Goal: Information Seeking & Learning: Check status

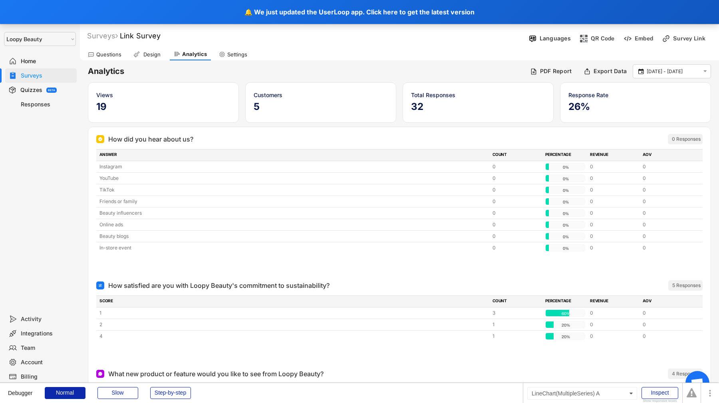
select select ""1348695171700984260__LOOKUP__1621425969652x687239840058835000""
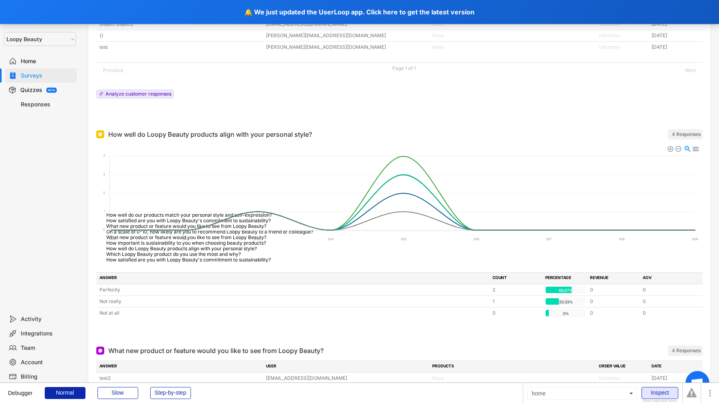
click at [665, 392] on div "Inspect" at bounding box center [660, 393] width 37 height 12
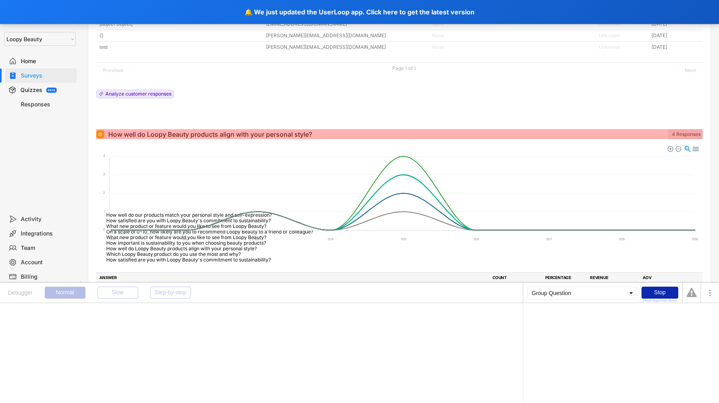
click at [300, 135] on div "How well do Loopy Beauty products align with your personal style?" at bounding box center [210, 134] width 204 height 10
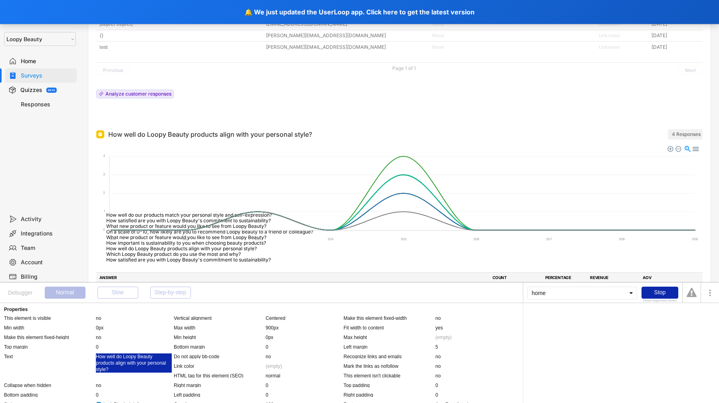
click at [133, 360] on div "How well do Loopy Beauty products align with your personal style?" at bounding box center [134, 362] width 76 height 19
click at [554, 316] on div "Parent group's Question" at bounding box center [554, 317] width 52 height 5
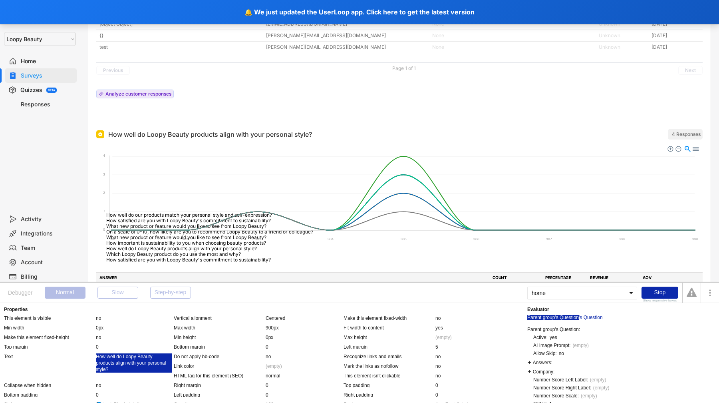
scroll to position [123, 0]
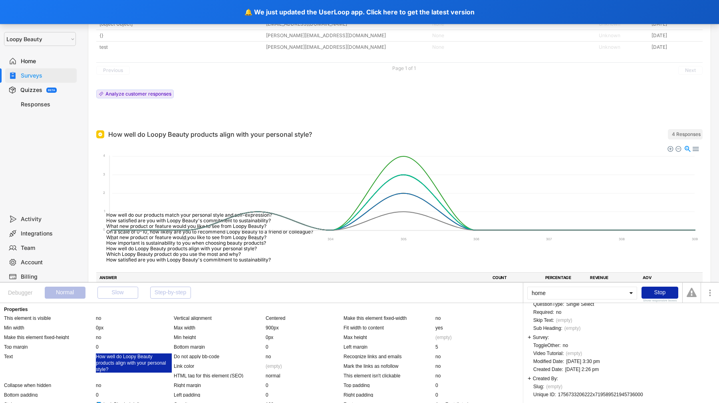
click at [569, 392] on div "1756733206222x719589521945736000" at bounding box center [600, 394] width 85 height 5
copy div "1756733206222x719589521945736000"
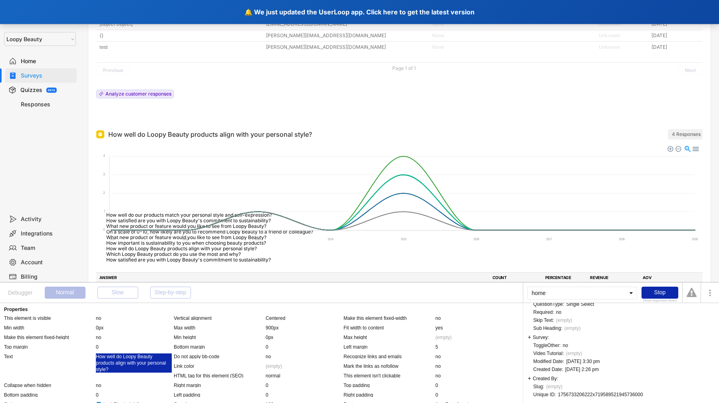
click at [303, 7] on div "🔔 We just updated the UserLoop app. Click here to get the latest version" at bounding box center [359, 12] width 719 height 24
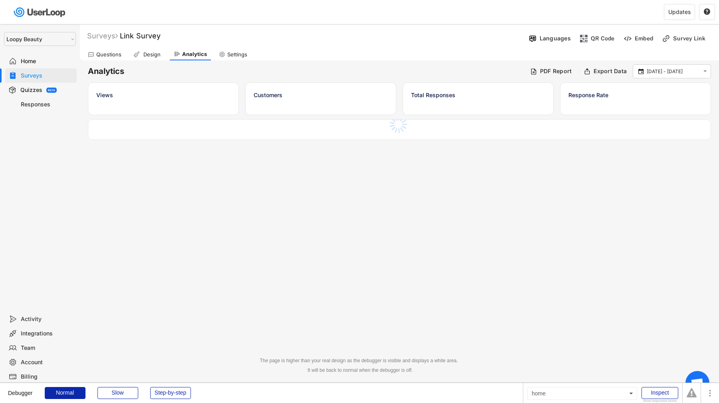
select select ""1348695171700984260__LOOKUP__1621425969652x687239840058835000""
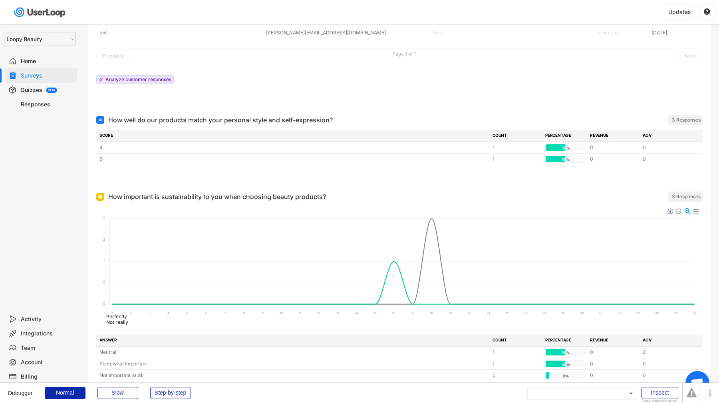
scroll to position [812, 0]
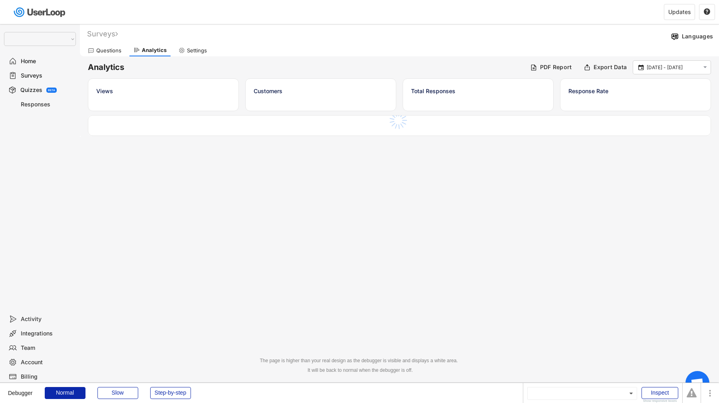
select select ""1348695171700984260__LOOKUP__1621425969652x687239840058835000""
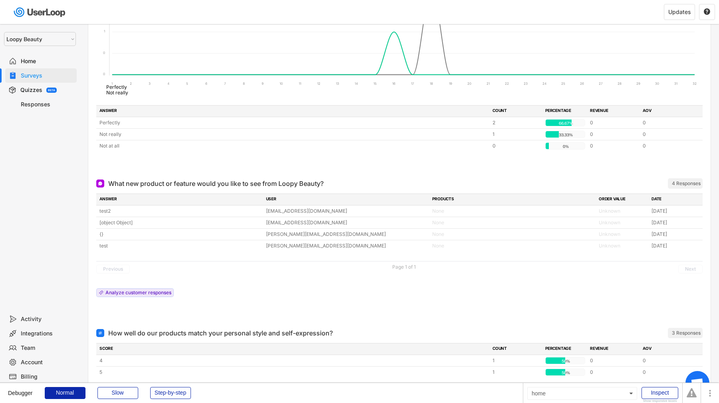
scroll to position [555, 0]
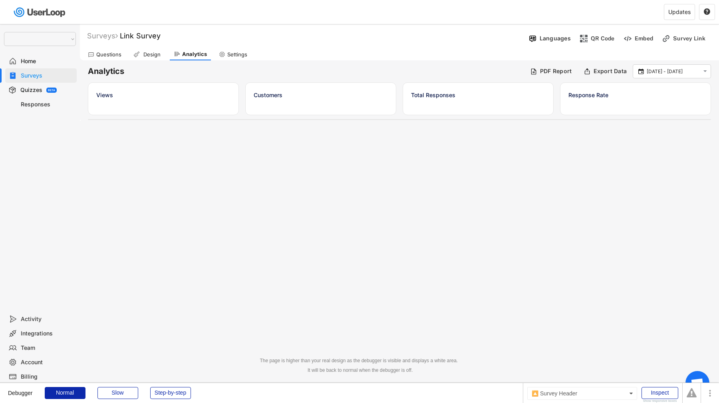
select select ""1348695171700984260__LOOKUP__1621425969652x687239840058835000""
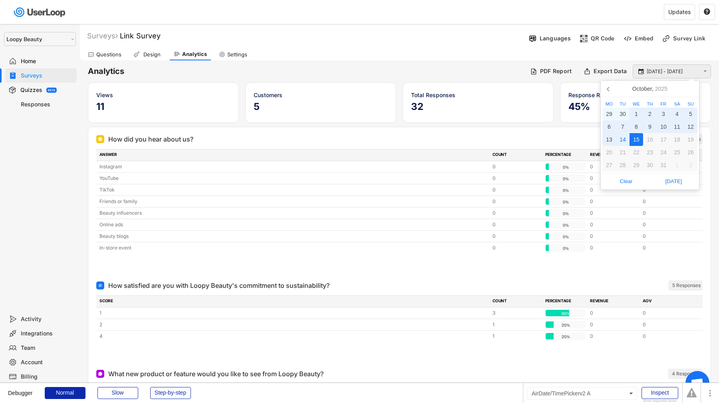
click at [667, 72] on input "[DATE] - [DATE]" at bounding box center [673, 72] width 53 height 8
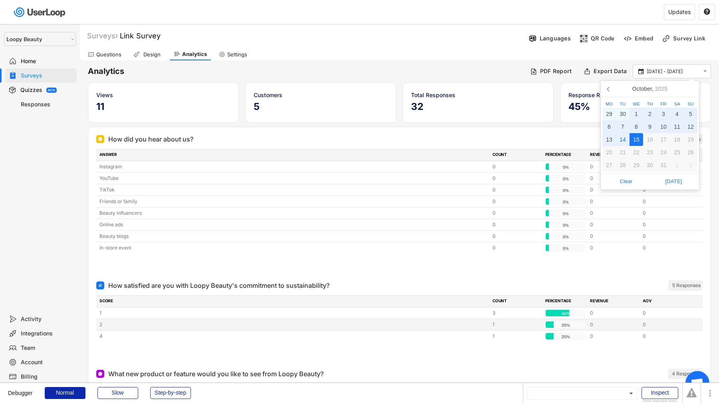
click at [429, 329] on div "2 1 20% 20% 0 0" at bounding box center [399, 324] width 607 height 11
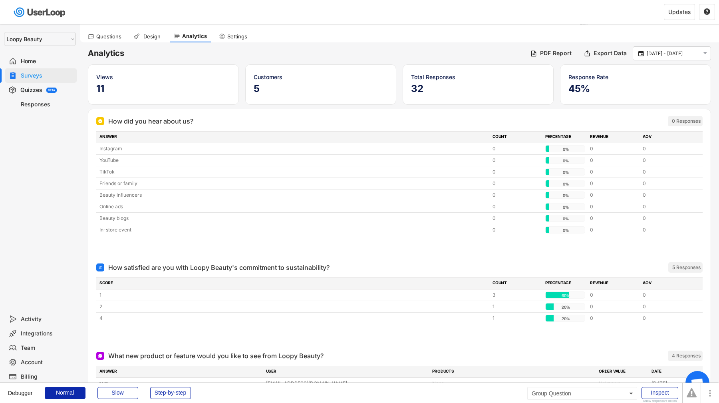
scroll to position [10, 0]
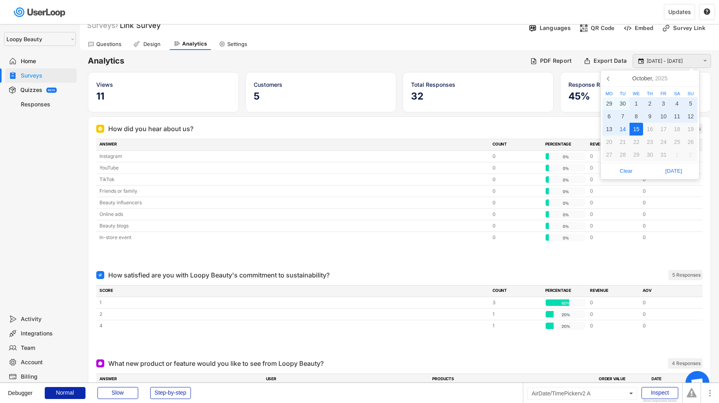
click at [665, 59] on input "[DATE] - [DATE]" at bounding box center [673, 61] width 53 height 8
click at [607, 79] on icon at bounding box center [609, 78] width 13 height 13
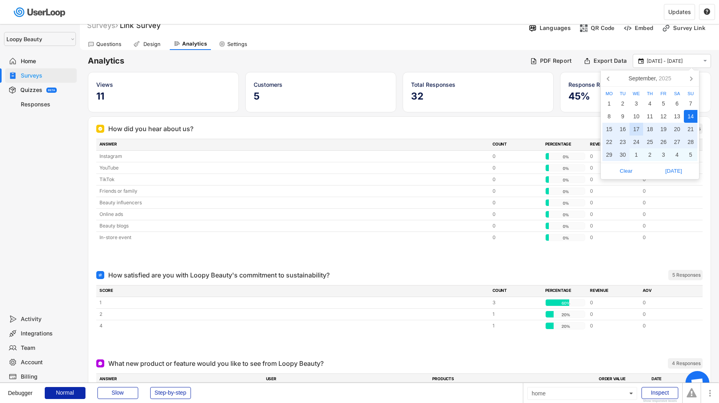
click at [635, 130] on div "17" at bounding box center [637, 129] width 14 height 13
click at [676, 127] on div "20" at bounding box center [678, 129] width 14 height 13
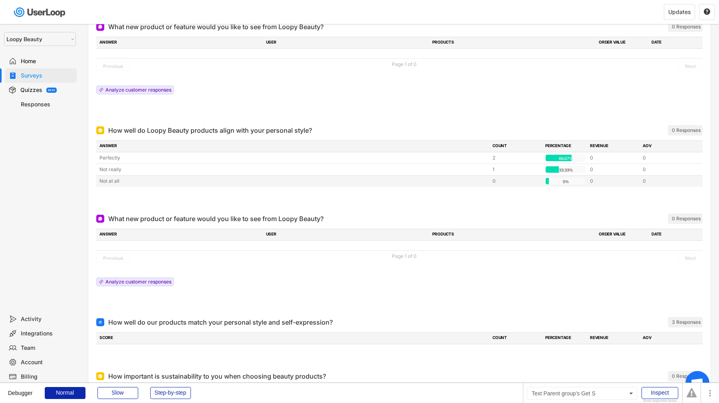
scroll to position [0, 0]
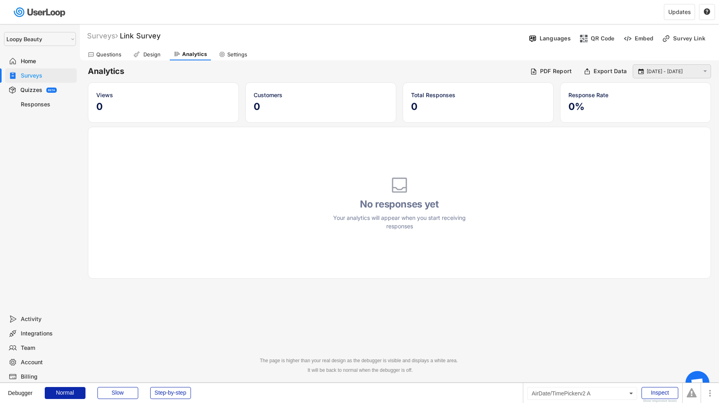
click at [677, 74] on input "17 Sep - 20 Sep" at bounding box center [673, 72] width 53 height 8
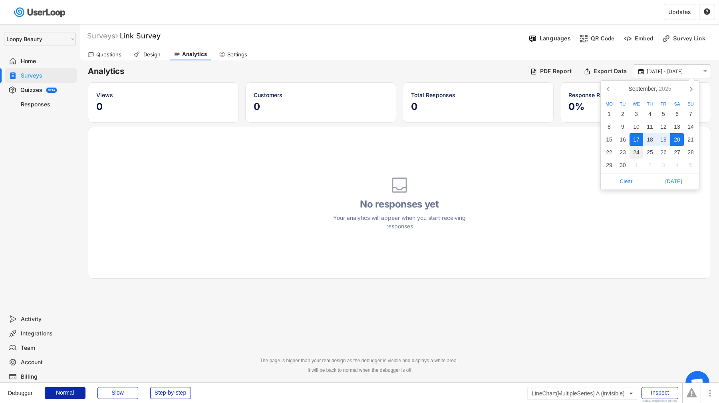
click at [637, 151] on div "24" at bounding box center [637, 152] width 14 height 13
click at [689, 153] on div "28" at bounding box center [691, 152] width 14 height 13
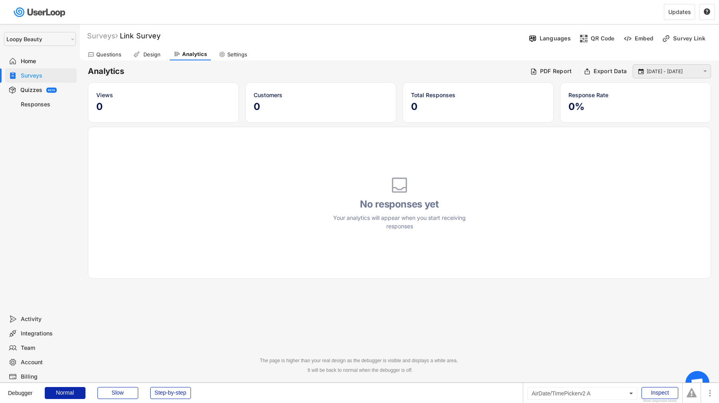
click at [663, 69] on input "24 Sep - 28 Sep" at bounding box center [673, 72] width 53 height 8
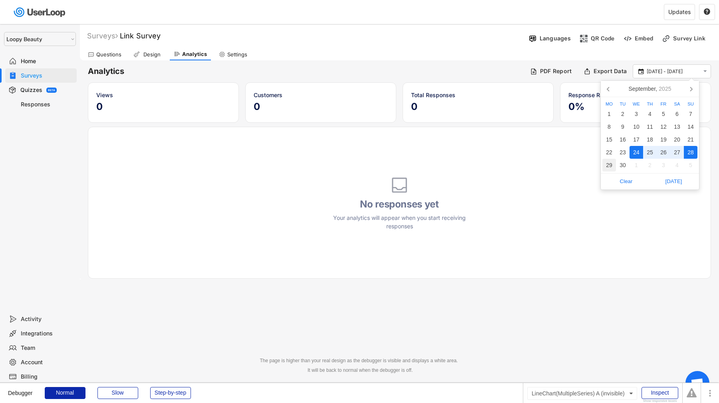
click at [612, 165] on div "29" at bounding box center [610, 165] width 14 height 13
click at [687, 168] on div "5" at bounding box center [691, 165] width 14 height 13
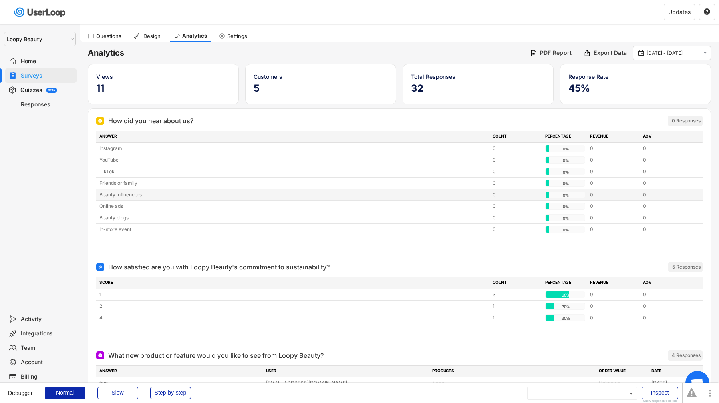
scroll to position [1, 0]
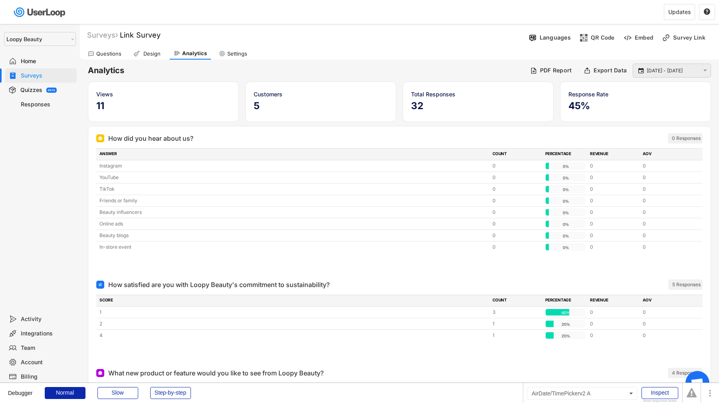
click at [667, 70] on input "29 Sep - 5 Oct" at bounding box center [673, 71] width 53 height 8
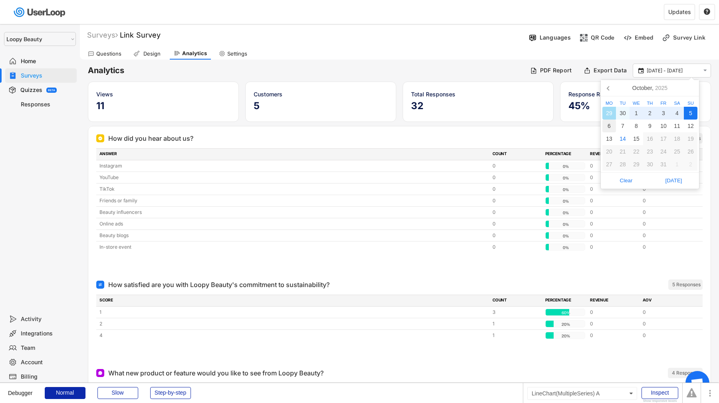
click at [611, 126] on div "6" at bounding box center [610, 125] width 14 height 13
click at [695, 126] on div "12" at bounding box center [691, 125] width 14 height 13
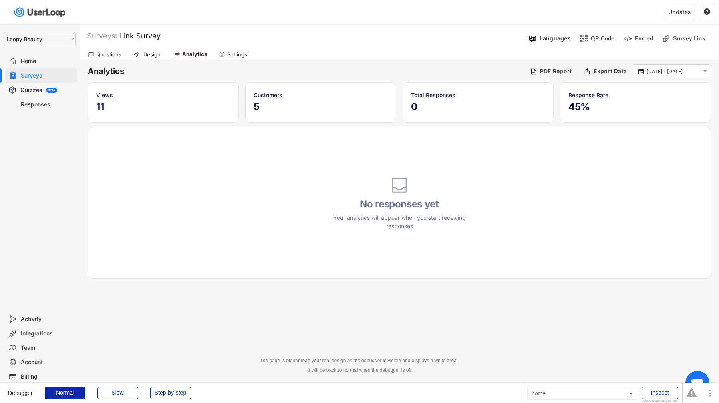
scroll to position [0, 0]
click at [685, 73] on input "6 Oct - 12 Oct" at bounding box center [673, 72] width 53 height 8
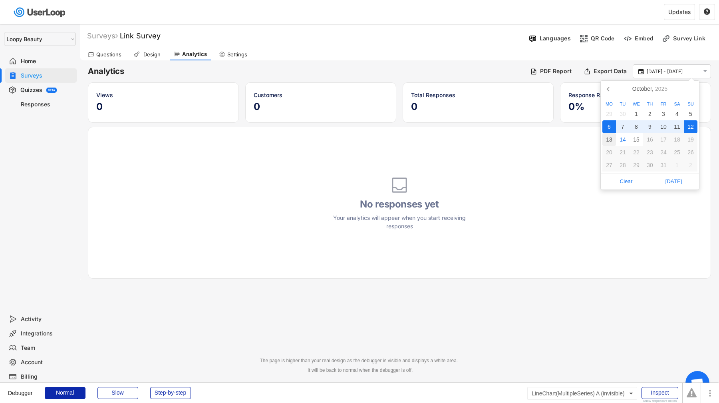
click at [610, 141] on div "13" at bounding box center [610, 139] width 14 height 13
click at [613, 109] on div "29" at bounding box center [610, 114] width 14 height 13
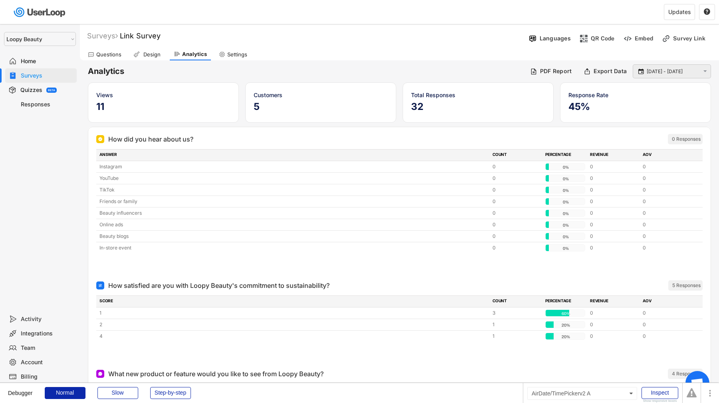
click at [656, 74] on input "29 Sep - 13 Oct" at bounding box center [673, 72] width 53 height 8
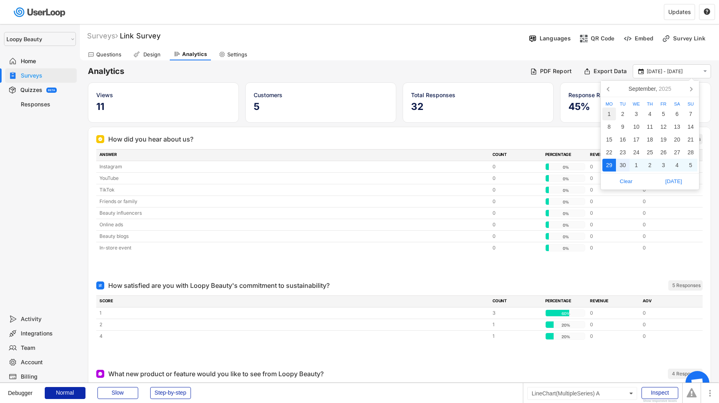
click at [611, 112] on div "1" at bounding box center [610, 114] width 14 height 13
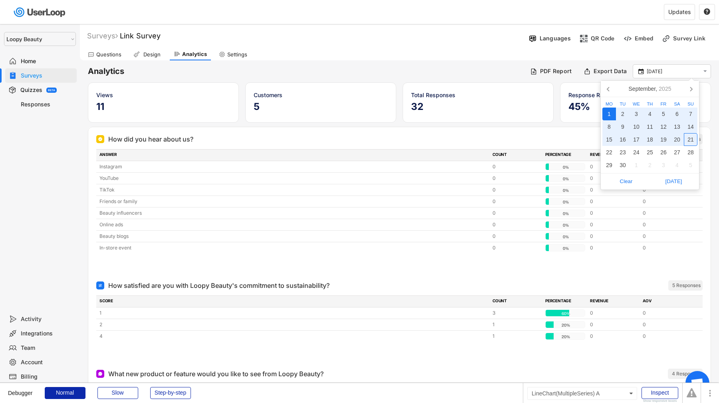
click at [687, 138] on div "21" at bounding box center [691, 139] width 14 height 13
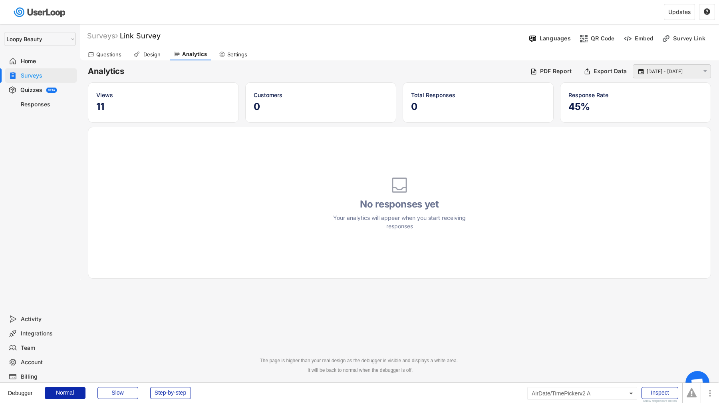
click at [664, 74] on input "1 Sep - 21 Sep" at bounding box center [673, 72] width 53 height 8
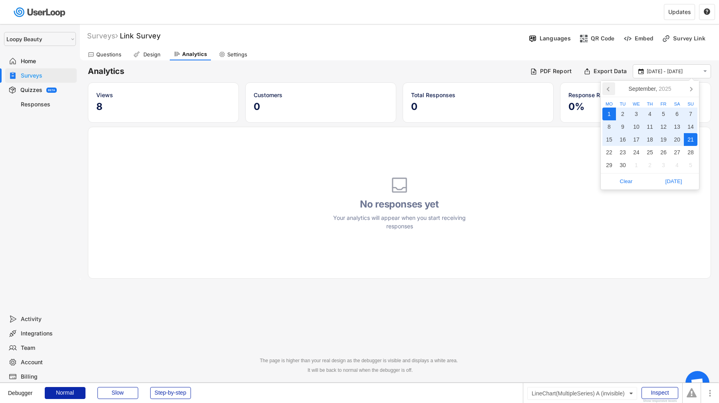
click at [614, 88] on icon at bounding box center [609, 88] width 13 height 13
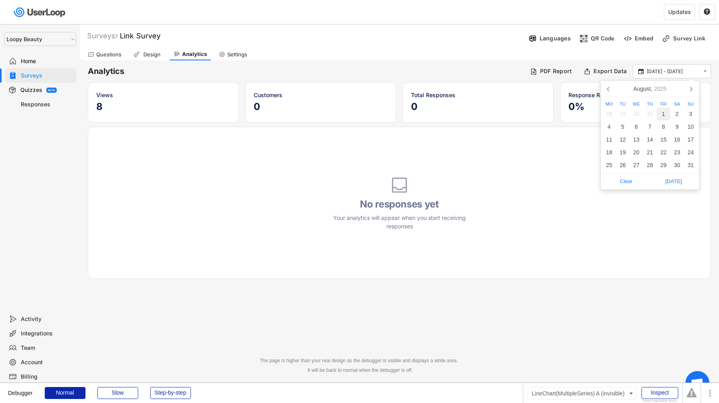
click at [666, 112] on div "1" at bounding box center [664, 114] width 14 height 13
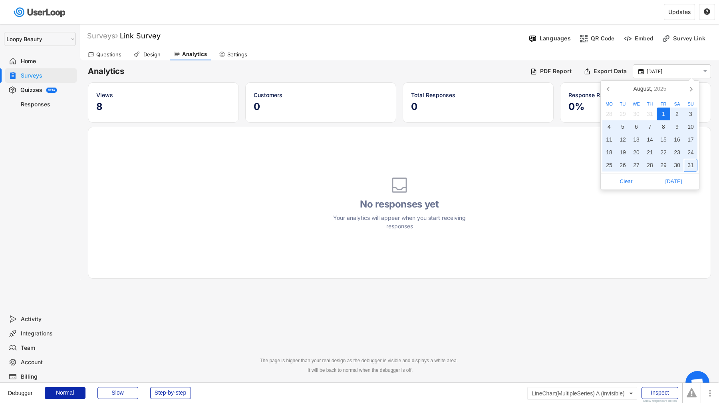
click at [689, 167] on div "31" at bounding box center [691, 165] width 14 height 13
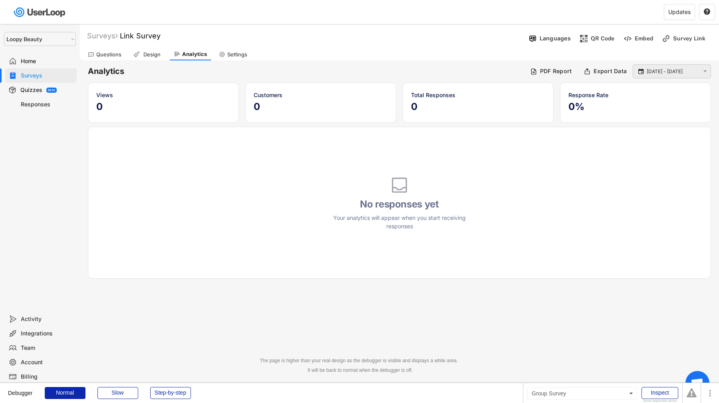
click at [673, 76] on div " 1 Aug - 31 Aug " at bounding box center [672, 71] width 78 height 14
click at [667, 65] on div " 1 Aug - 31 Aug " at bounding box center [672, 71] width 78 height 14
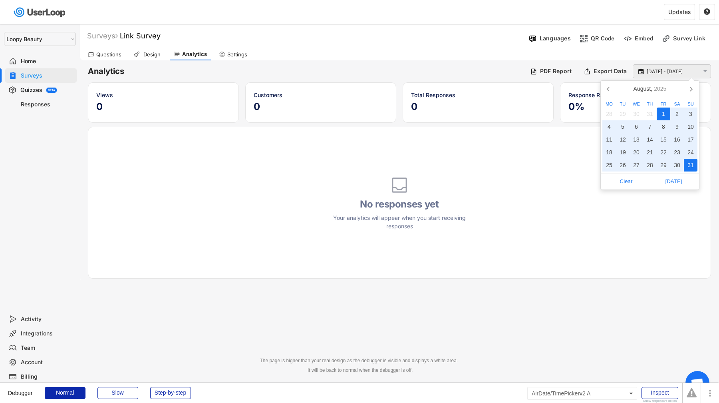
click at [667, 68] on input "1 Aug - 31 Aug" at bounding box center [673, 72] width 53 height 8
click at [611, 88] on icon at bounding box center [609, 88] width 13 height 13
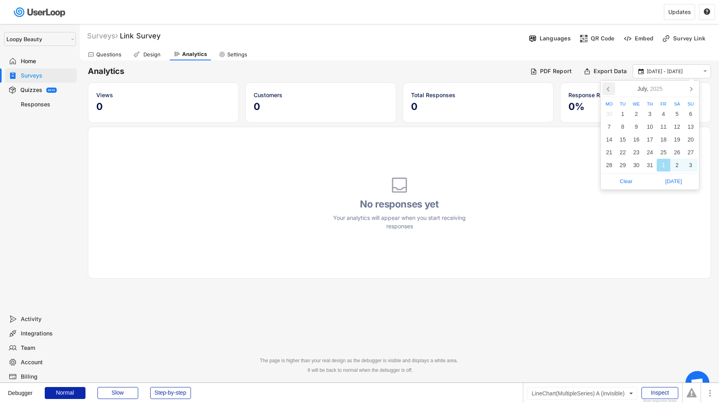
click at [611, 88] on icon at bounding box center [609, 88] width 13 height 13
click at [652, 115] on div "1" at bounding box center [650, 114] width 14 height 13
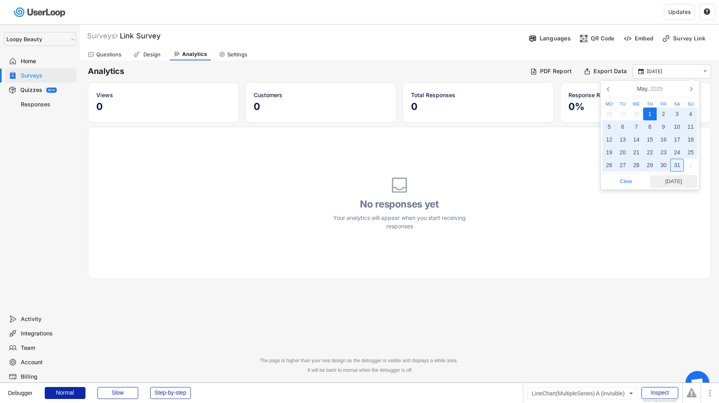
click at [679, 185] on span "Today" at bounding box center [674, 181] width 43 height 12
type input "1 May - 14 Oct"
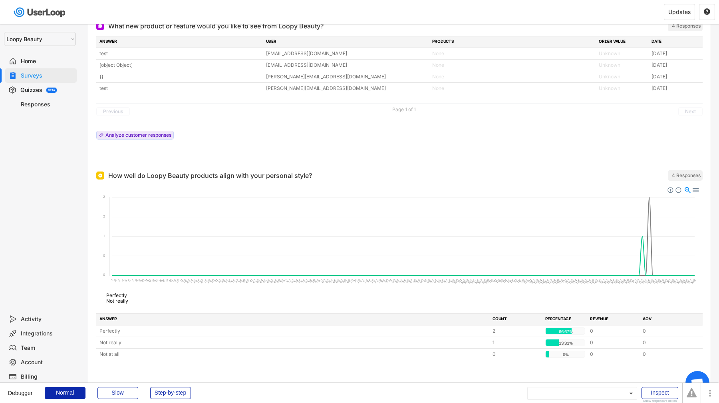
scroll to position [352, 0]
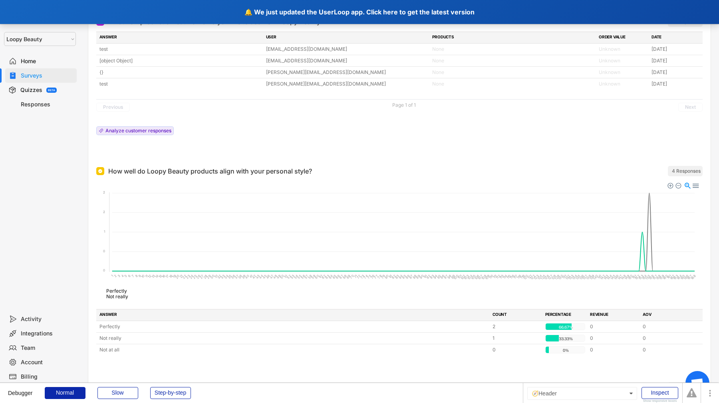
click at [290, 10] on div "🔔 We just updated the UserLoop app. Click here to get the latest version" at bounding box center [359, 12] width 719 height 24
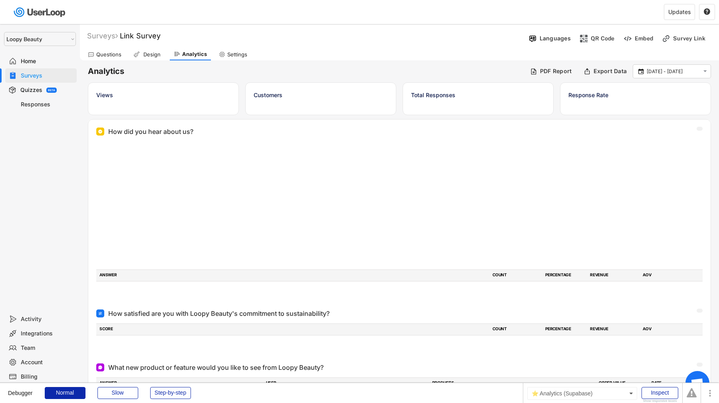
select select ""1348695171700984260__LOOKUP__1621425969652x687239840058835000""
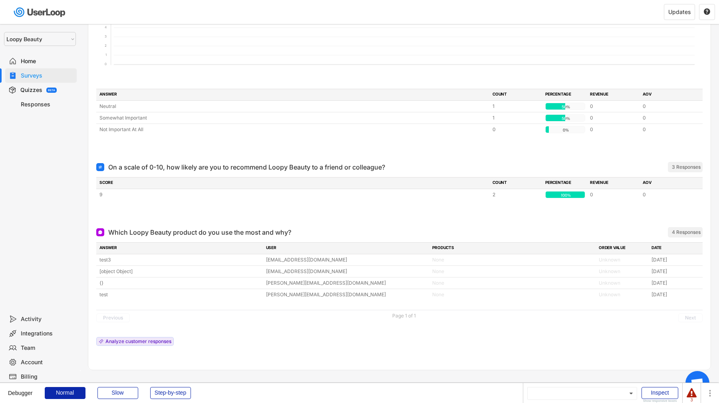
scroll to position [978, 0]
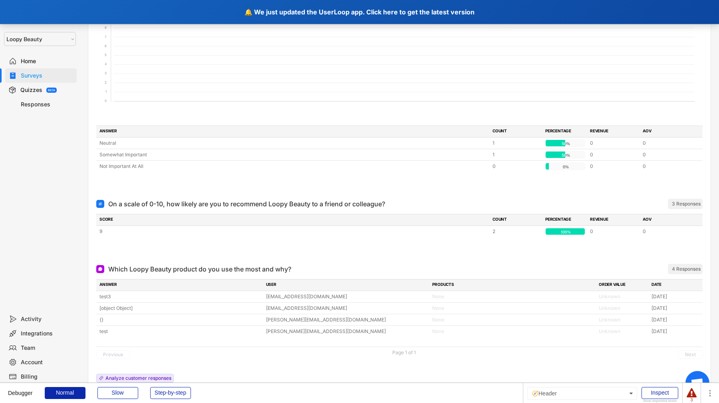
click at [299, 18] on div "🔔 We just updated the UserLoop app. Click here to get the latest version" at bounding box center [359, 12] width 719 height 24
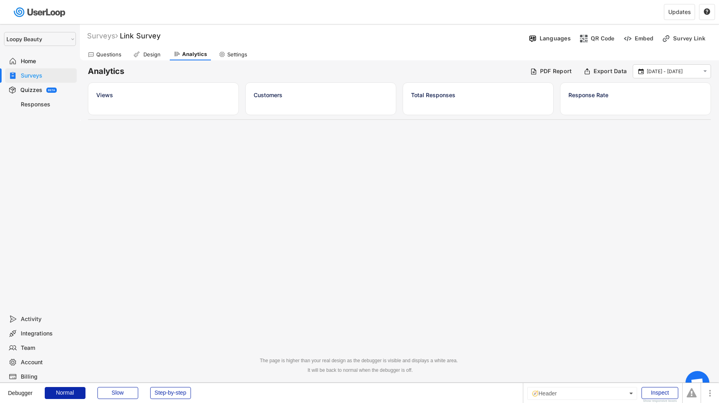
select select ""1348695171700984260__LOOKUP__1621425969652x687239840058835000""
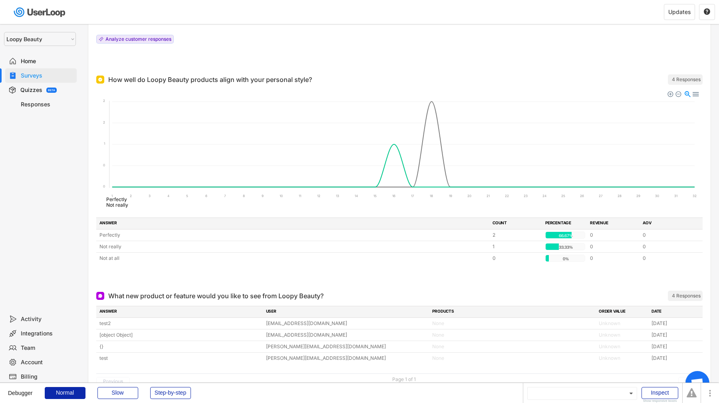
scroll to position [460, 0]
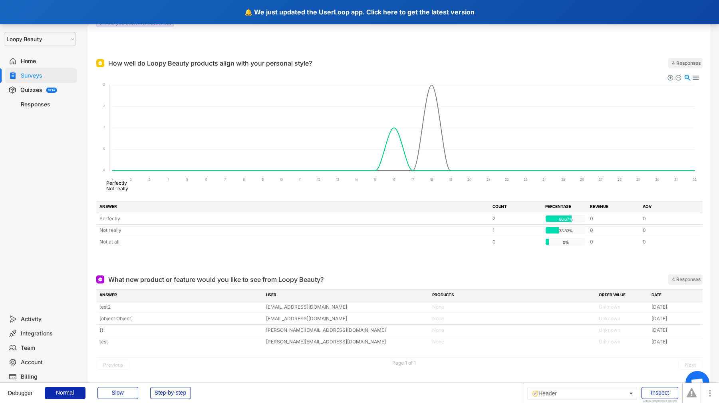
click at [300, 18] on div "🔔 We just updated the UserLoop app. Click here to get the latest version" at bounding box center [359, 12] width 719 height 24
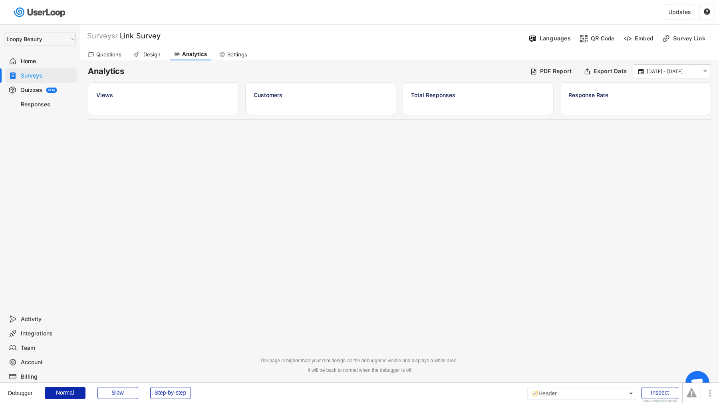
select select ""1348695171700984260__LOOKUP__1621425969652x687239840058835000""
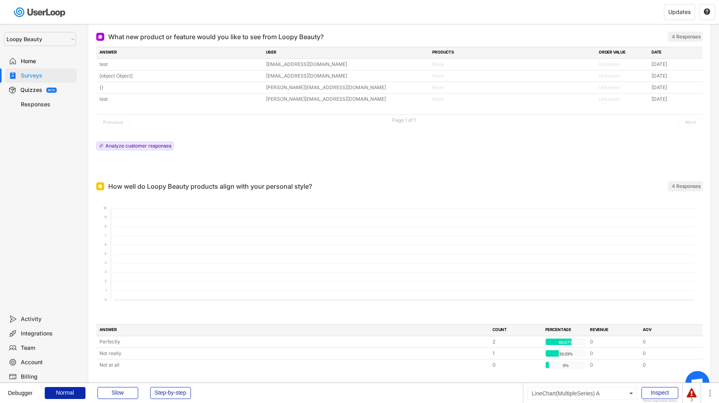
scroll to position [335, 0]
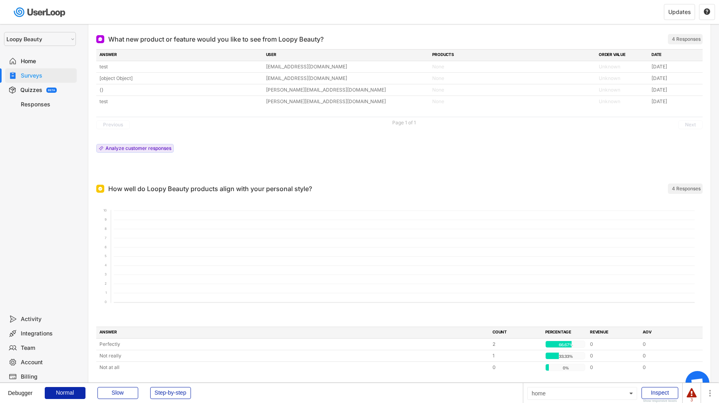
click at [689, 391] on div at bounding box center [692, 393] width 10 height 10
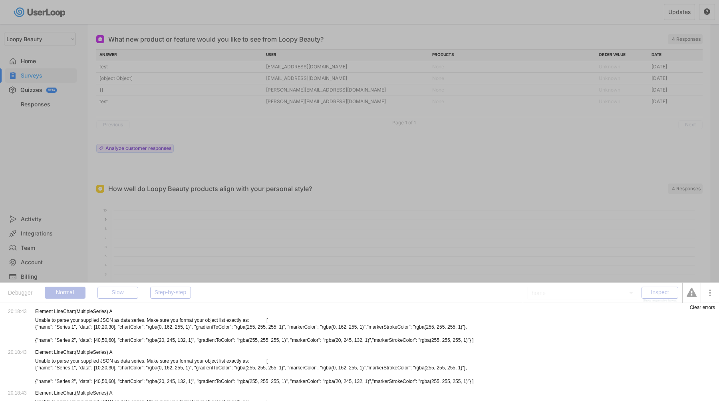
drag, startPoint x: 36, startPoint y: 312, endPoint x: 192, endPoint y: 372, distance: 167.2
click at [192, 372] on div "20:18:43 Element LineChart(MultipleSeries) A Unable to parse your supplied JSON…" at bounding box center [291, 352] width 583 height 98
drag, startPoint x: 36, startPoint y: 325, endPoint x: 489, endPoint y: 348, distance: 453.0
click at [489, 344] on div "Unable to parse your supplied JSON as data series. Make sure you format your ob…" at bounding box center [294, 330] width 518 height 27
copy div "Unable to parse your supplied JSON as data series. Make sure you format your ob…"
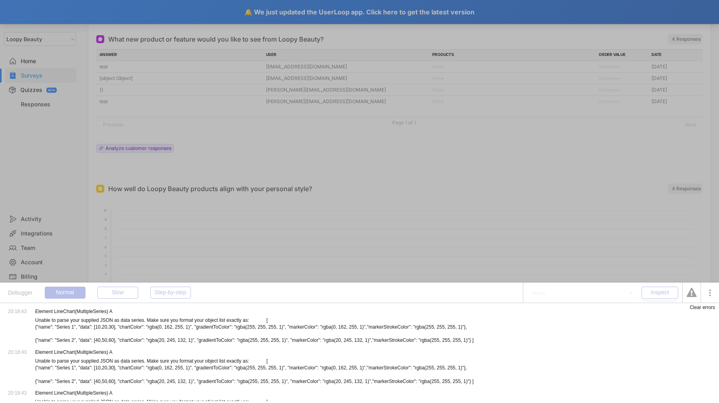
click at [64, 255] on div at bounding box center [359, 201] width 719 height 403
click at [701, 307] on div "Clear errors" at bounding box center [702, 307] width 25 height 5
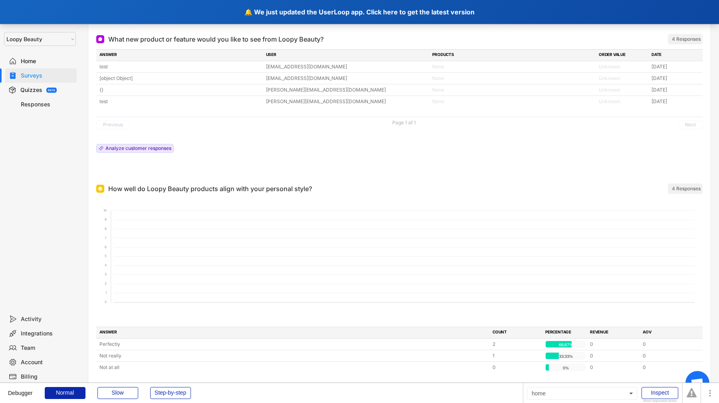
click at [486, 6] on div "🔔 We just updated the UserLoop app. Click here to get the latest version" at bounding box center [359, 12] width 719 height 24
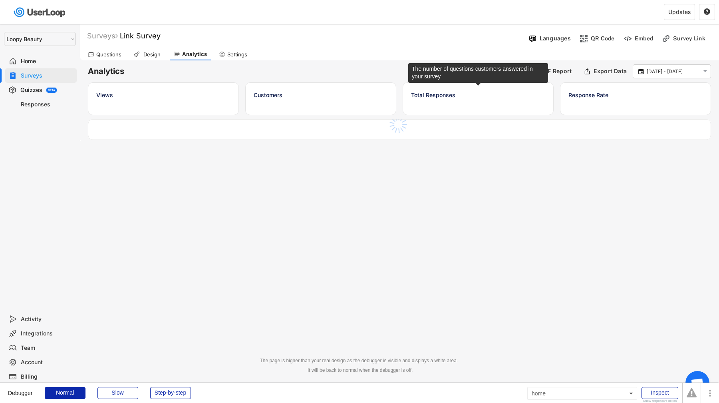
select select ""1348695171700984260__LOOKUP__1621425969652x687239840058835000""
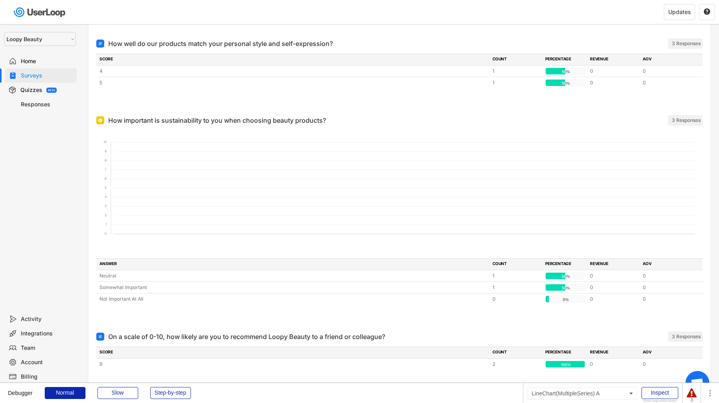
scroll to position [779, 0]
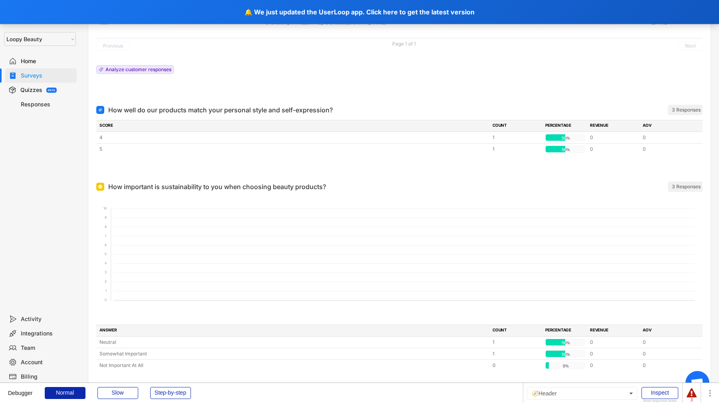
click at [290, 14] on div "🔔 We just updated the UserLoop app. Click here to get the latest version" at bounding box center [359, 12] width 719 height 24
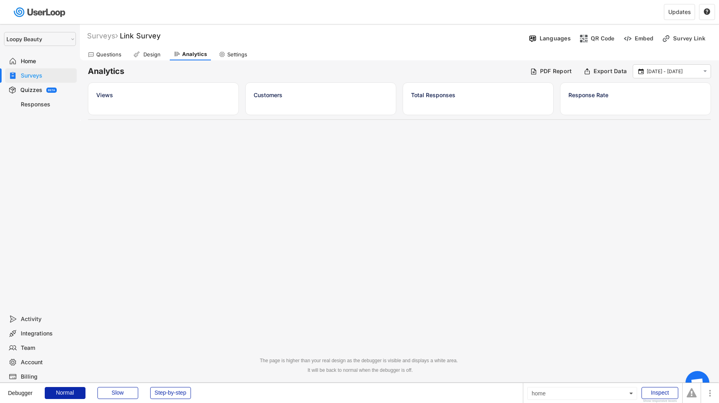
select select ""1348695171700984260__LOOKUP__1621425969652x687239840058835000""
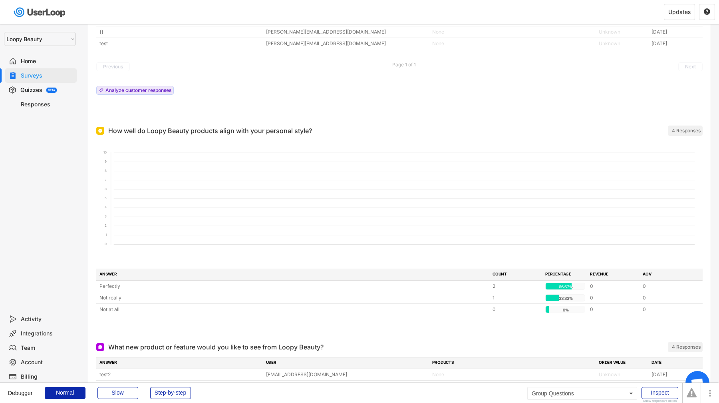
scroll to position [395, 0]
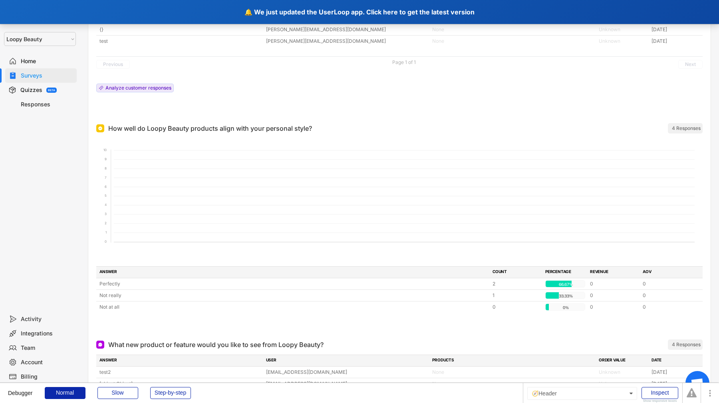
click at [329, 12] on div "🔔 We just updated the UserLoop app. Click here to get the latest version" at bounding box center [359, 12] width 719 height 24
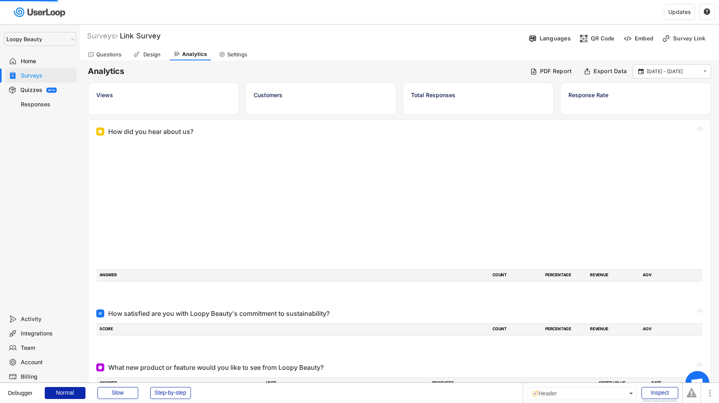
select select ""1348695171700984260__LOOKUP__1621425969652x687239840058835000""
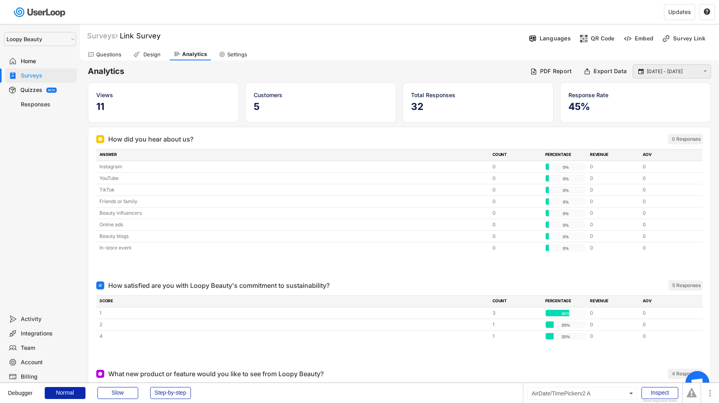
click at [669, 72] on input "[DATE] - [DATE]" at bounding box center [673, 72] width 53 height 8
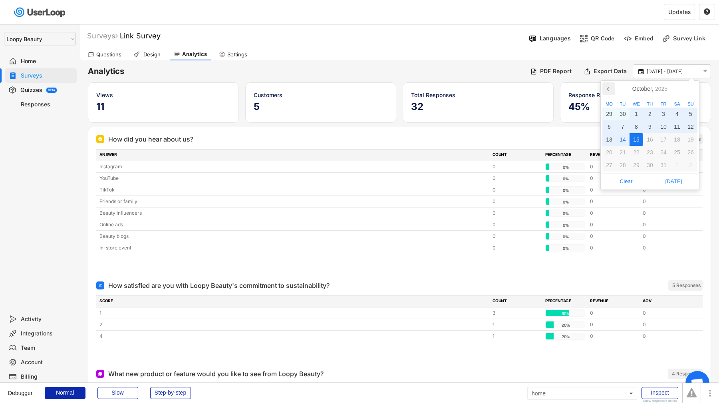
click at [610, 90] on icon at bounding box center [609, 88] width 13 height 13
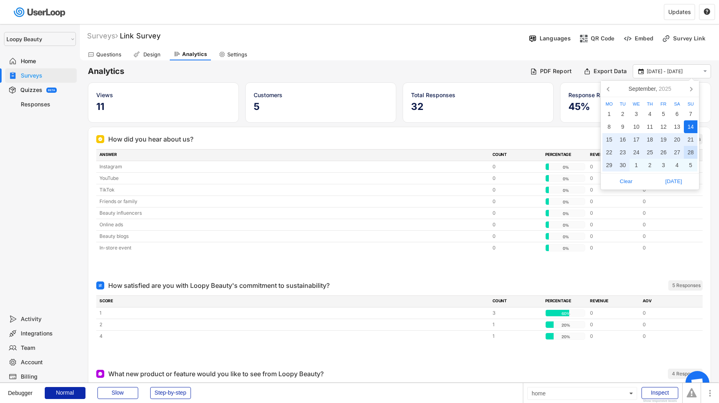
click at [691, 152] on div "28" at bounding box center [691, 152] width 14 height 13
click at [633, 167] on div "1" at bounding box center [637, 165] width 14 height 13
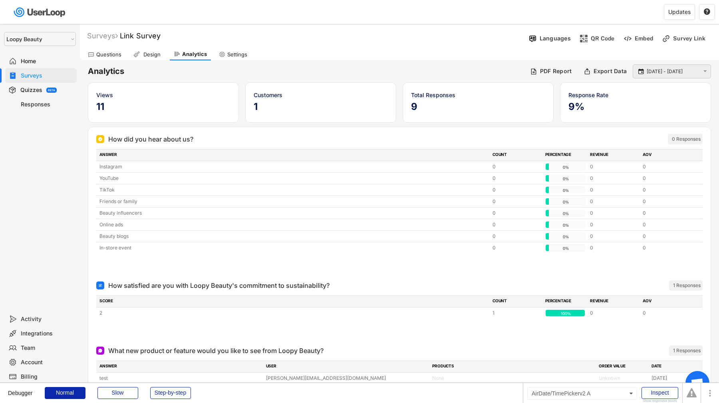
click at [658, 69] on input "28 Sep - 1 Oct" at bounding box center [673, 72] width 53 height 8
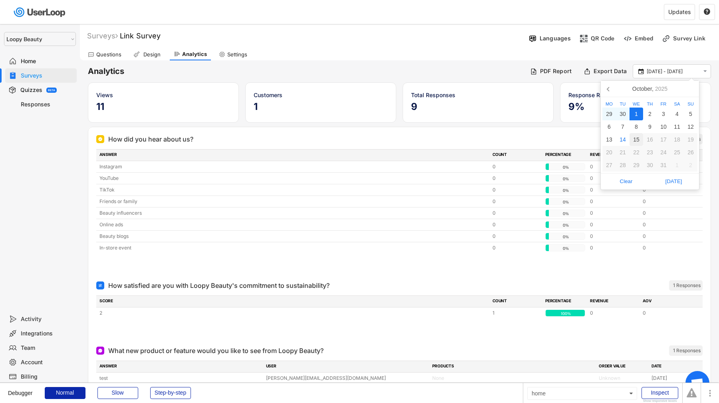
click at [637, 137] on div "15" at bounding box center [637, 139] width 14 height 13
click at [608, 91] on icon at bounding box center [609, 88] width 13 height 13
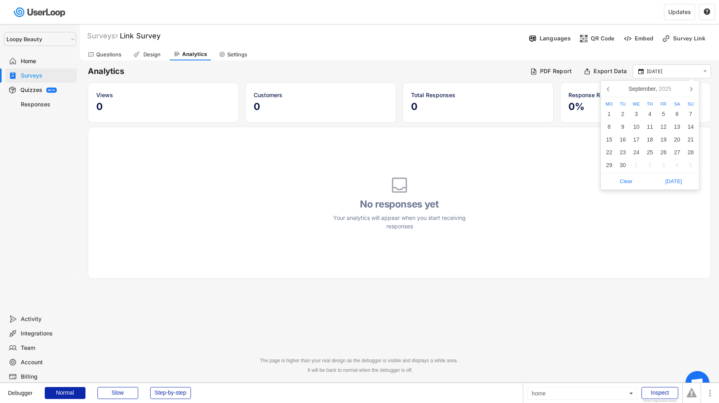
click at [612, 112] on div "1" at bounding box center [610, 114] width 14 height 13
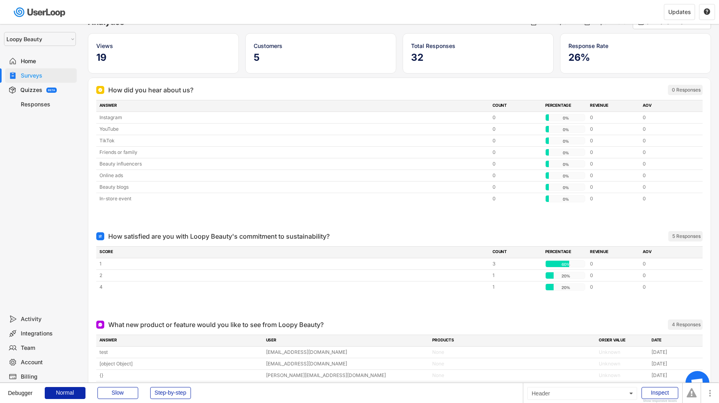
scroll to position [31, 0]
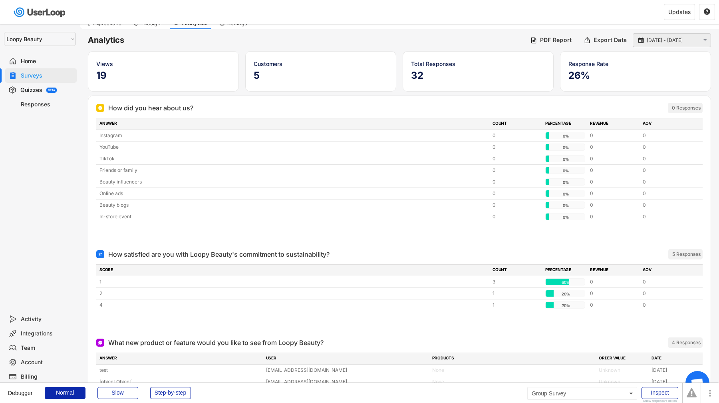
click at [672, 39] on input "1 Sep - 15 Oct" at bounding box center [673, 40] width 53 height 8
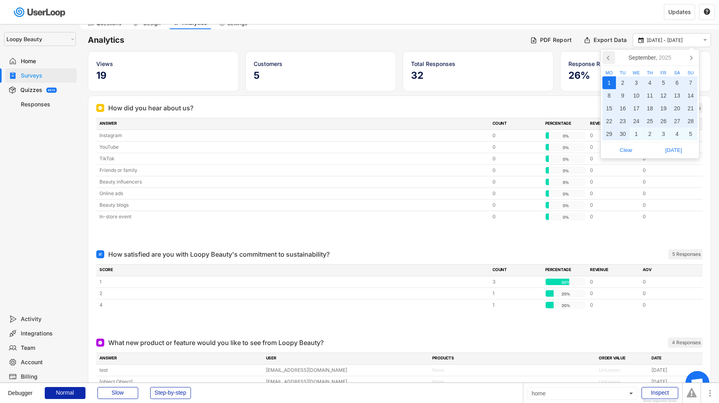
click at [610, 61] on icon at bounding box center [609, 57] width 13 height 13
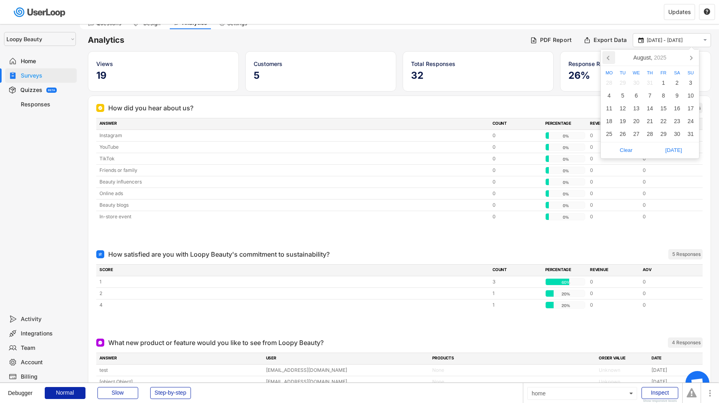
click at [610, 61] on icon at bounding box center [609, 57] width 13 height 13
click at [695, 82] on div "1" at bounding box center [691, 82] width 14 height 13
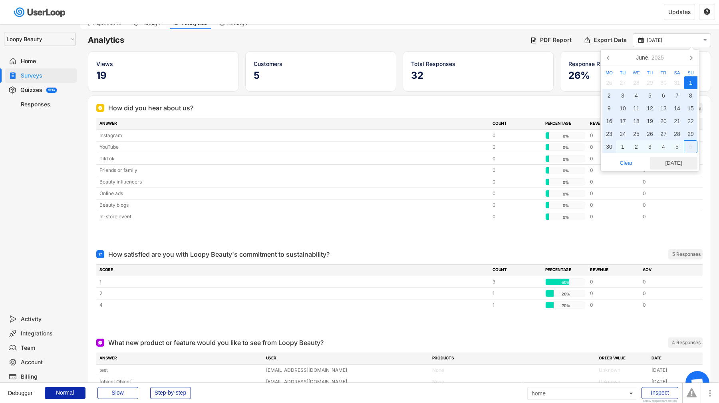
click at [685, 159] on span "[DATE]" at bounding box center [674, 163] width 43 height 12
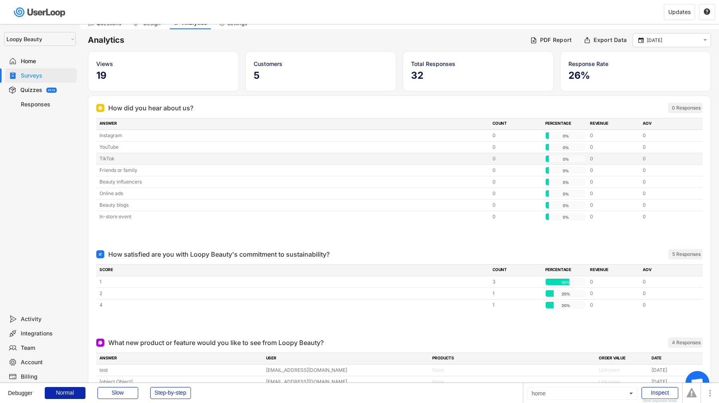
type input "1 Jun - 14 Oct"
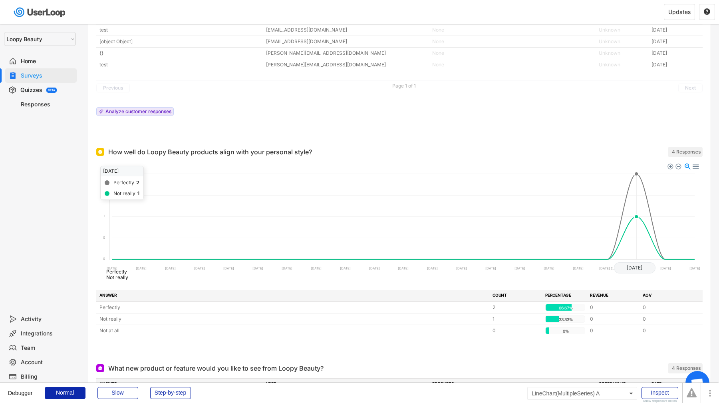
scroll to position [362, 0]
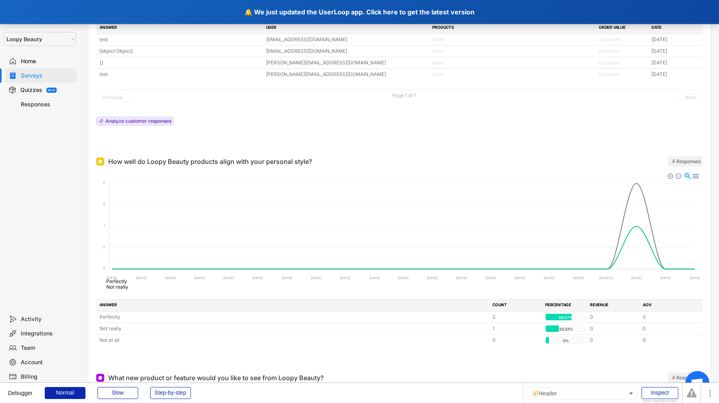
click at [336, 15] on div "🔔 We just updated the UserLoop app. Click here to get the latest version" at bounding box center [359, 12] width 719 height 24
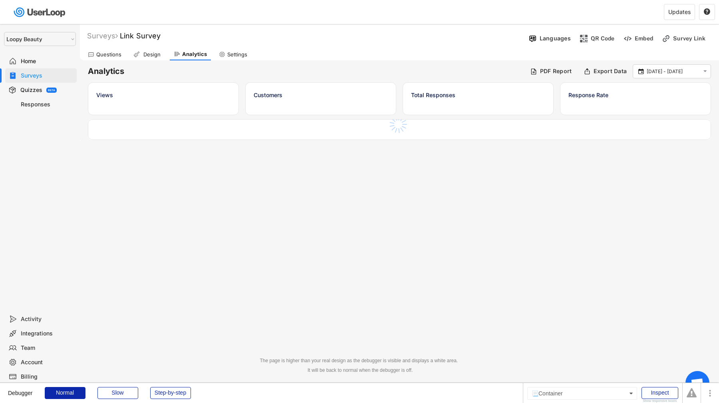
select select ""1348695171700984260__LOOKUP__1621425969652x687239840058835000""
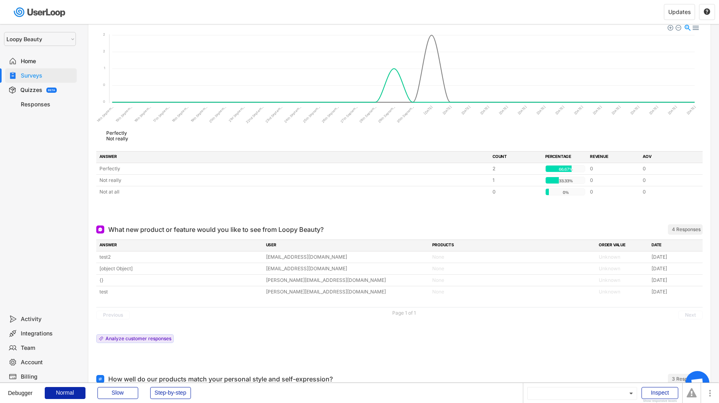
scroll to position [386, 0]
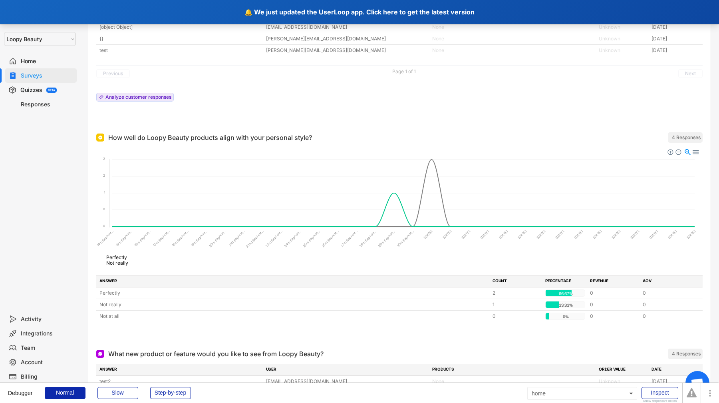
click at [309, 16] on div "🔔 We just updated the UserLoop app. Click here to get the latest version" at bounding box center [359, 12] width 719 height 24
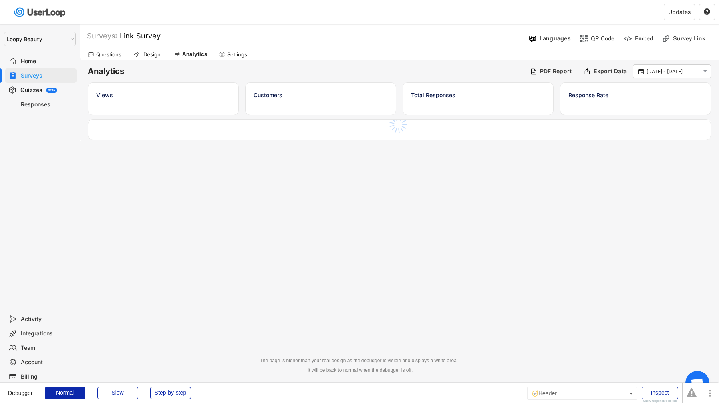
select select ""1348695171700984260__LOOKUP__1621425969652x687239840058835000""
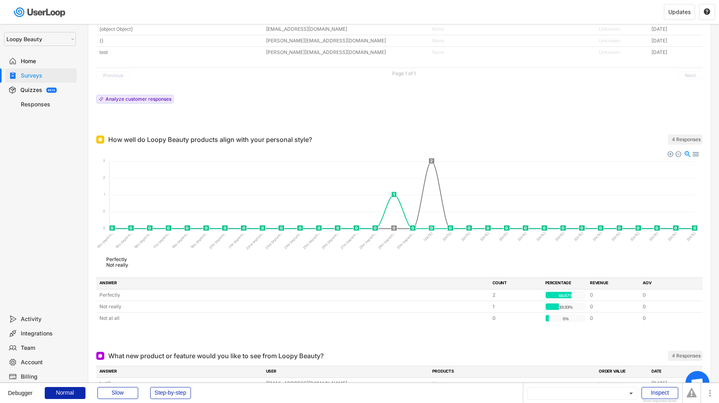
scroll to position [385, 0]
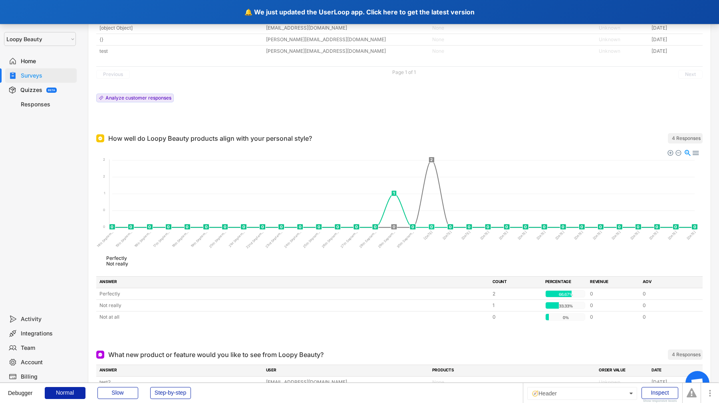
click at [347, 9] on div "🔔 We just updated the UserLoop app. Click here to get the latest version" at bounding box center [359, 12] width 719 height 24
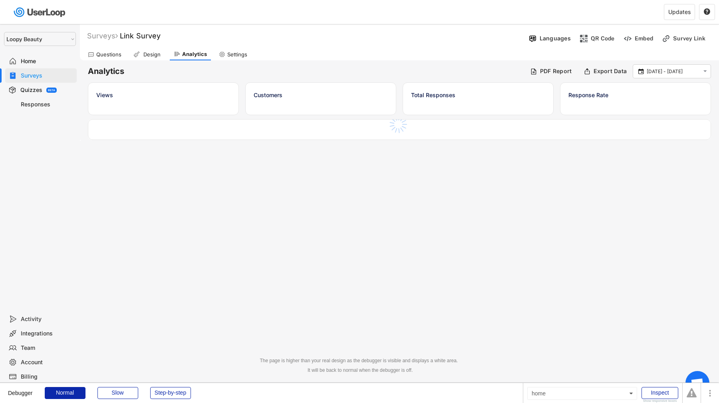
select select ""1348695171700984260__LOOKUP__1621425969652x687239840058835000""
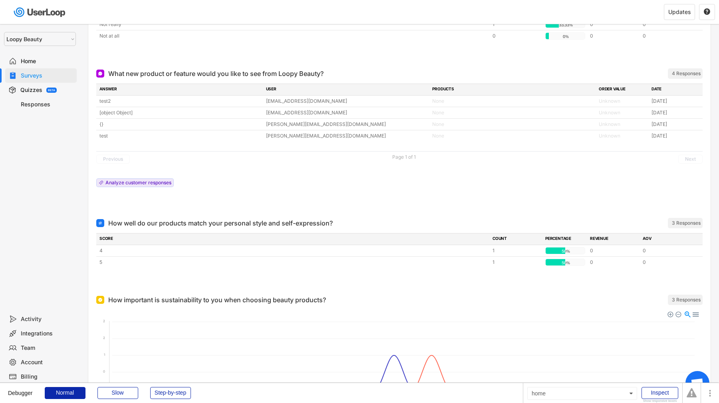
scroll to position [567, 0]
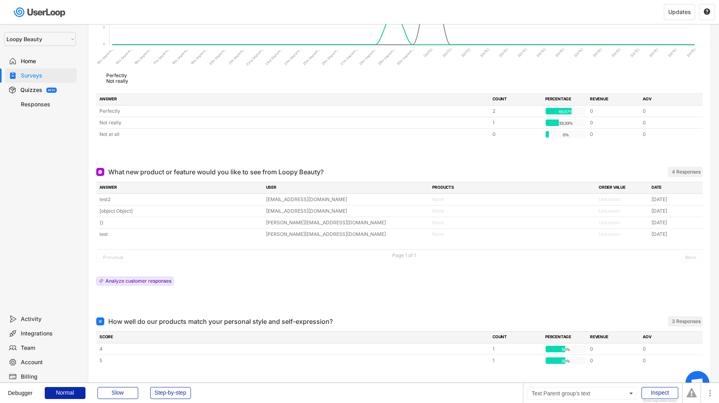
click at [63, 72] on div "Surveys" at bounding box center [47, 76] width 53 height 8
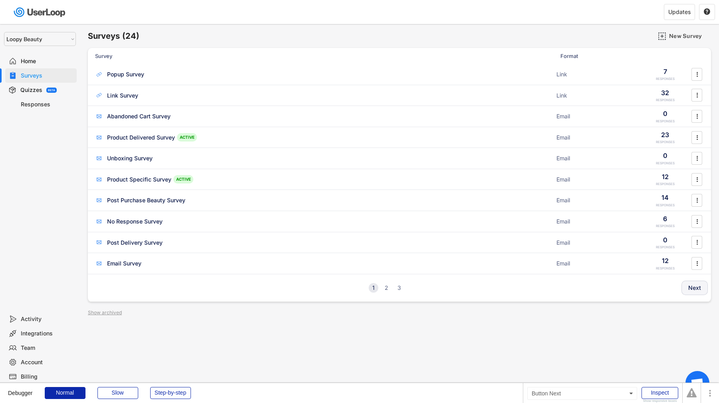
click at [704, 290] on button "Next" at bounding box center [695, 288] width 26 height 14
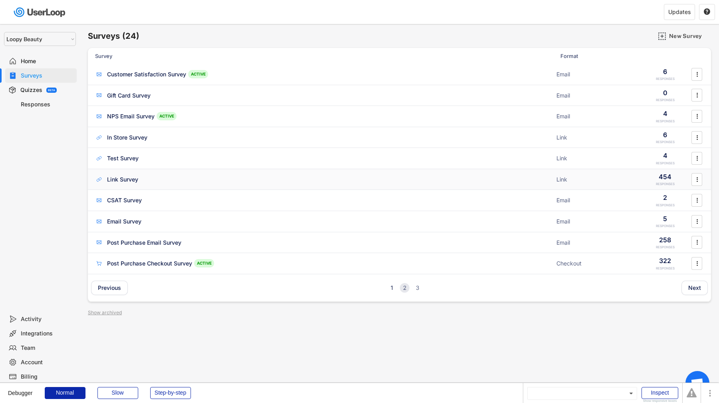
click at [620, 171] on div "Link Survey ACTIVE Link 454 RESPONSES " at bounding box center [399, 179] width 623 height 21
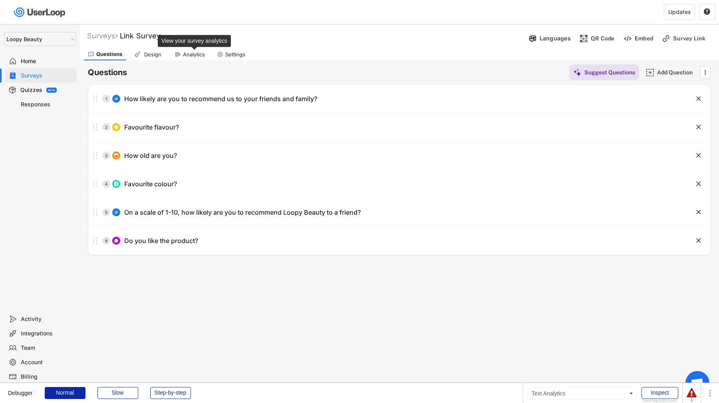
click at [195, 53] on div "Analytics" at bounding box center [194, 54] width 22 height 7
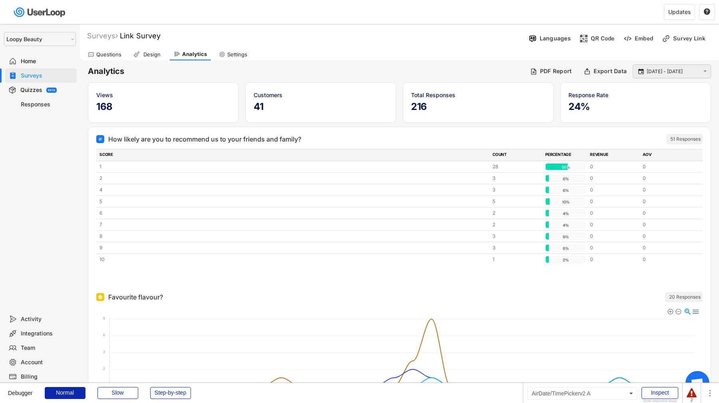
click at [668, 74] on input "[DATE] - [DATE]" at bounding box center [673, 72] width 53 height 8
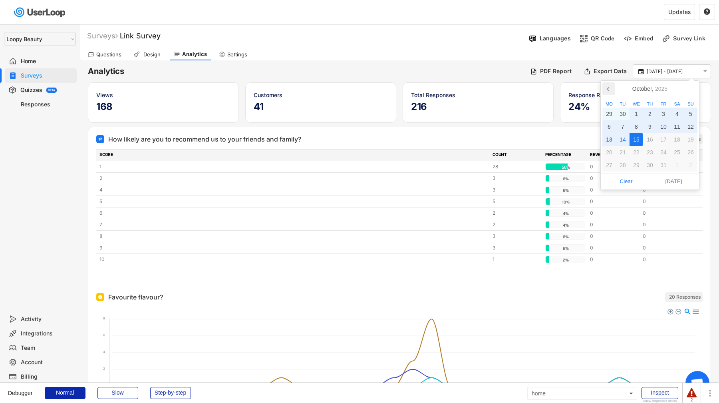
click at [608, 90] on icon at bounding box center [609, 88] width 13 height 13
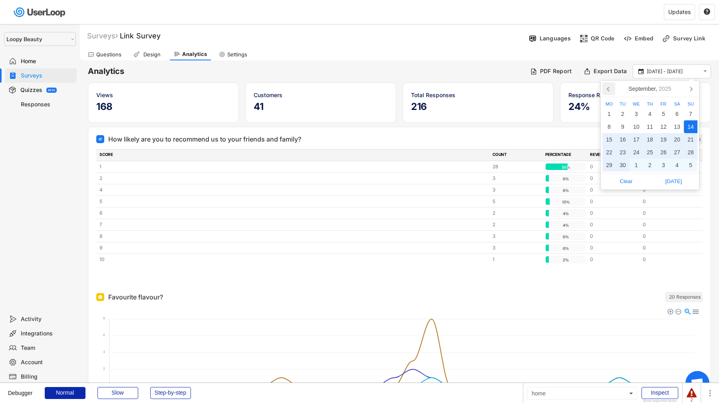
click at [608, 90] on icon at bounding box center [609, 88] width 13 height 13
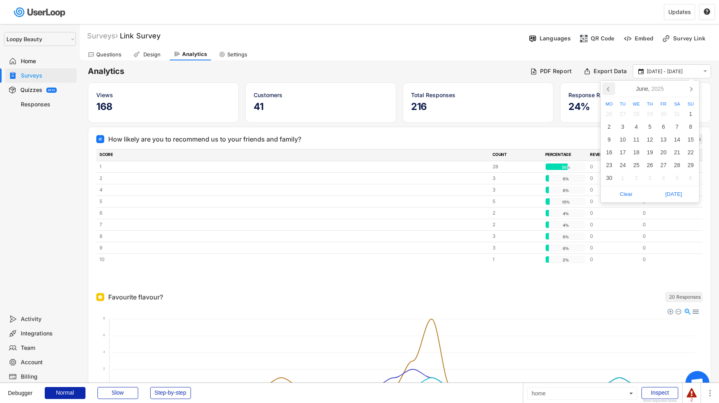
click at [608, 90] on icon at bounding box center [609, 88] width 13 height 13
click at [679, 112] on div "1" at bounding box center [678, 114] width 14 height 13
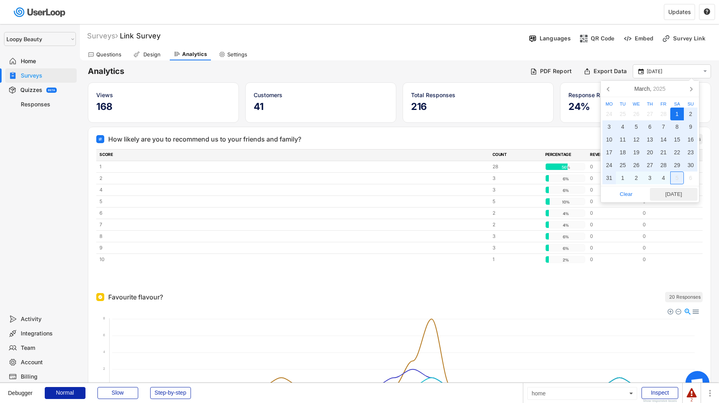
click at [676, 191] on span "Today" at bounding box center [674, 194] width 43 height 12
type input "1 Mar - 14 Oct"
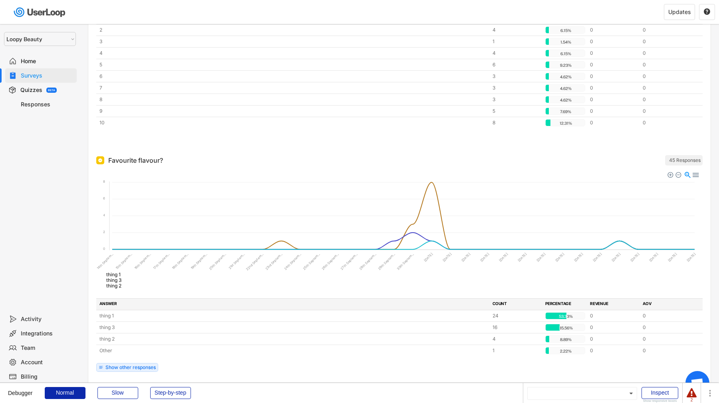
scroll to position [161, 0]
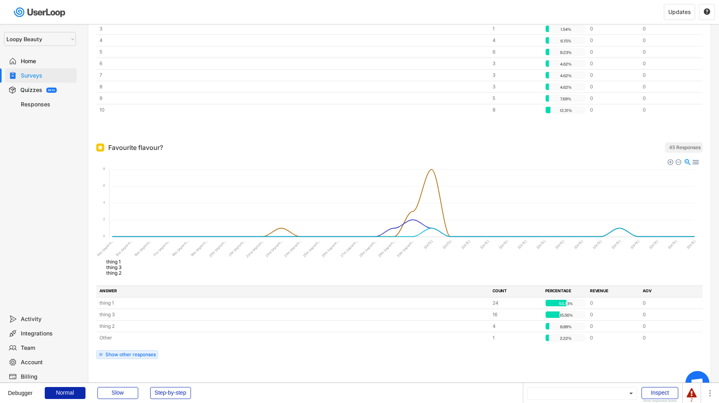
click at [412, 230] on foreignobject "thing 1 thing 3 thing 2" at bounding box center [399, 217] width 607 height 120
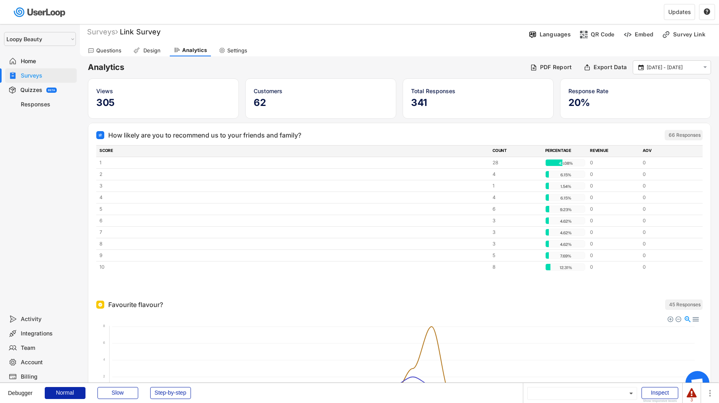
scroll to position [0, 0]
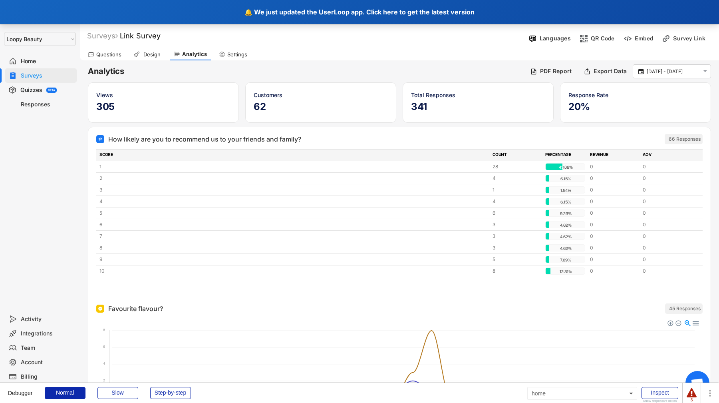
click at [314, 4] on div "🔔 We just updated the UserLoop app. Click here to get the latest version" at bounding box center [359, 12] width 719 height 24
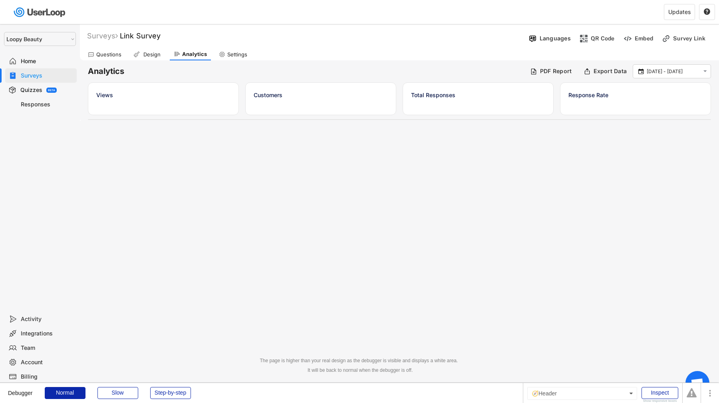
select select ""1348695171700984260__LOOKUP__1621425969652x687239840058835000""
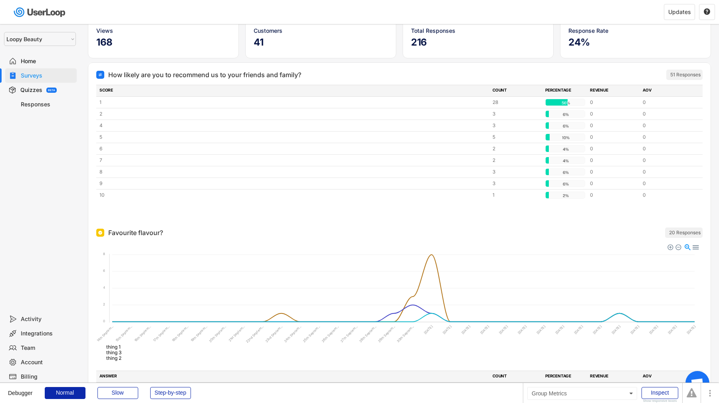
scroll to position [129, 0]
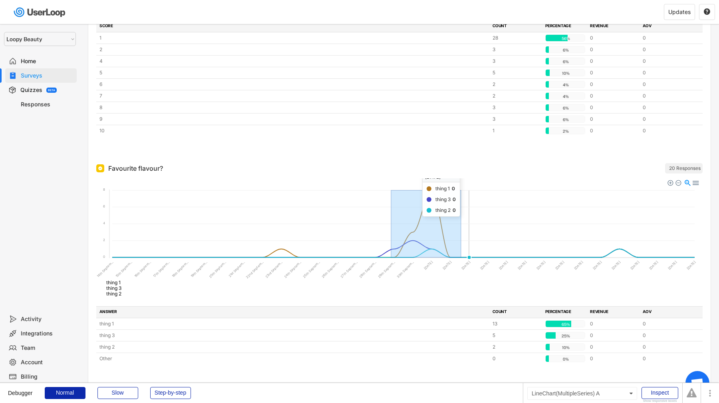
drag, startPoint x: 392, startPoint y: 211, endPoint x: 461, endPoint y: 217, distance: 69.4
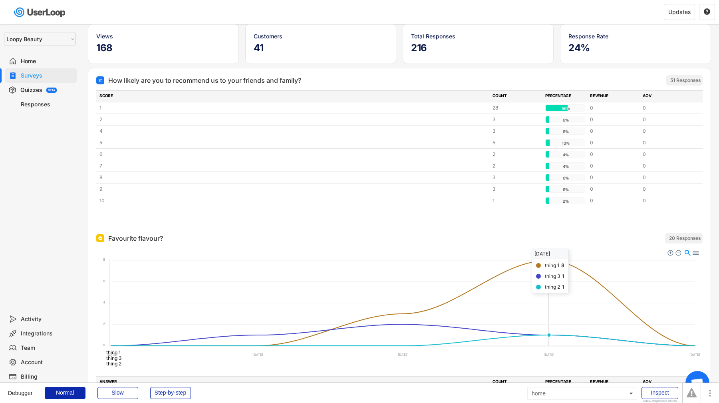
scroll to position [57, 0]
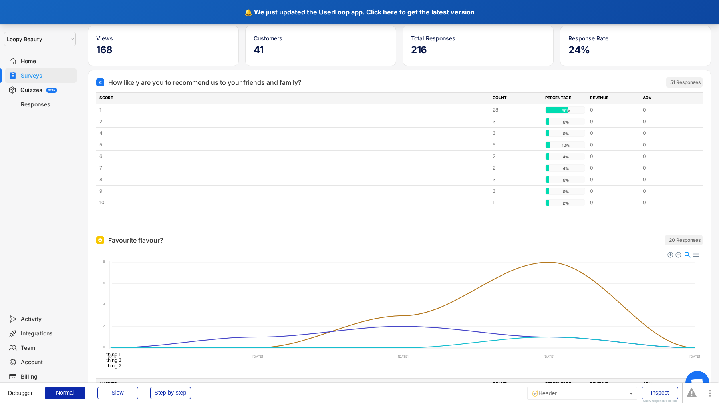
click at [342, 14] on div "🔔 We just updated the UserLoop app. Click here to get the latest version" at bounding box center [359, 12] width 719 height 24
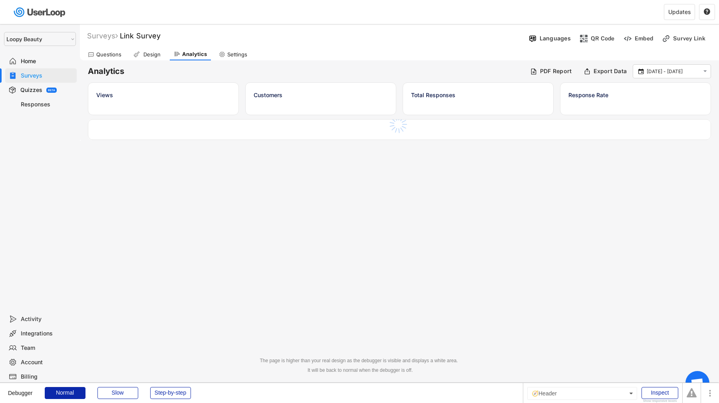
select select ""1348695171700984260__LOOKUP__1621425969652x687239840058835000""
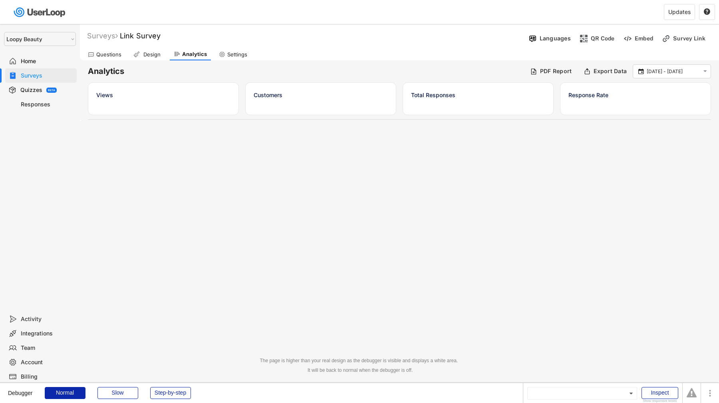
select select ""1348695171700984260__LOOKUP__1621425969652x687239840058835000""
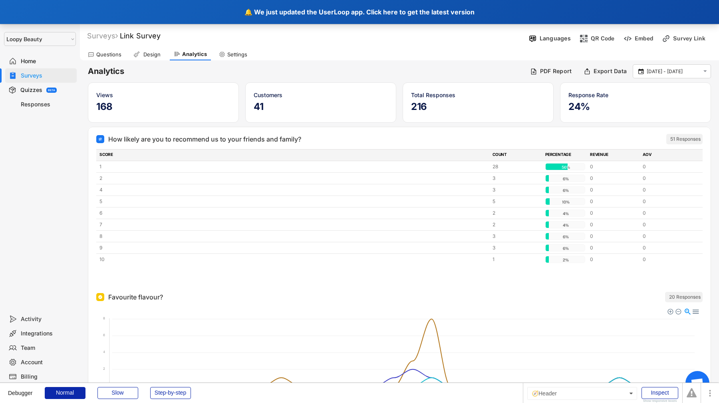
click at [334, 19] on div "🔔 We just updated the UserLoop app. Click here to get the latest version" at bounding box center [359, 12] width 719 height 24
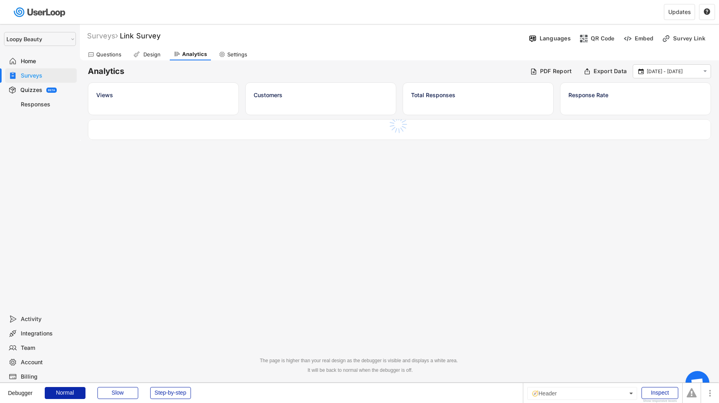
select select ""1348695171700984260__LOOKUP__1621425969652x687239840058835000""
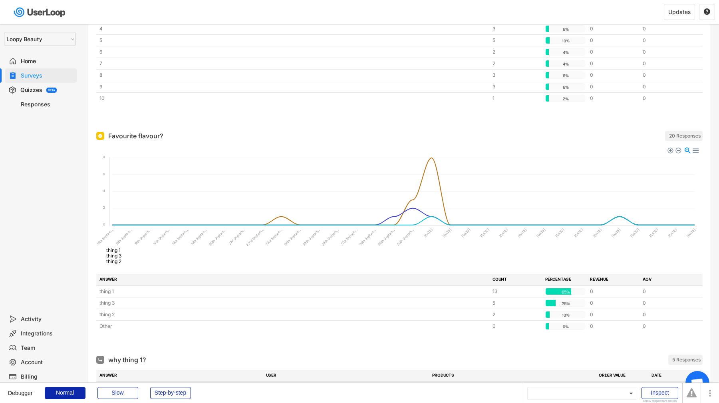
scroll to position [161, 0]
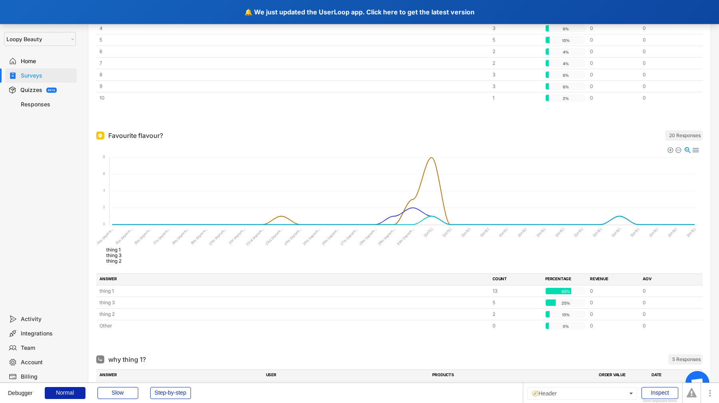
click at [319, 14] on div "🔔 We just updated the UserLoop app. Click here to get the latest version" at bounding box center [359, 12] width 719 height 24
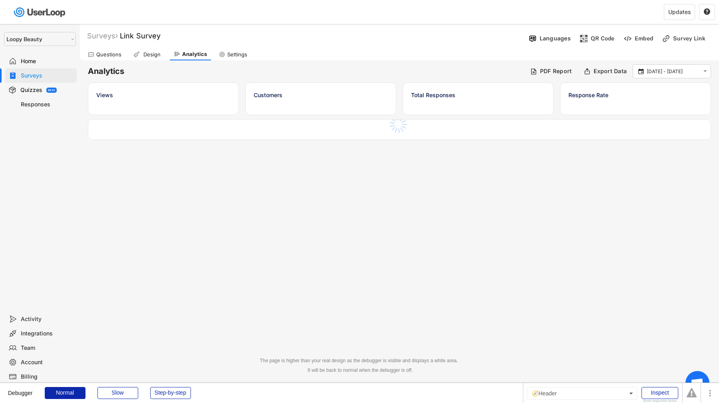
select select ""1348695171700984260__LOOKUP__1621425969652x687239840058835000""
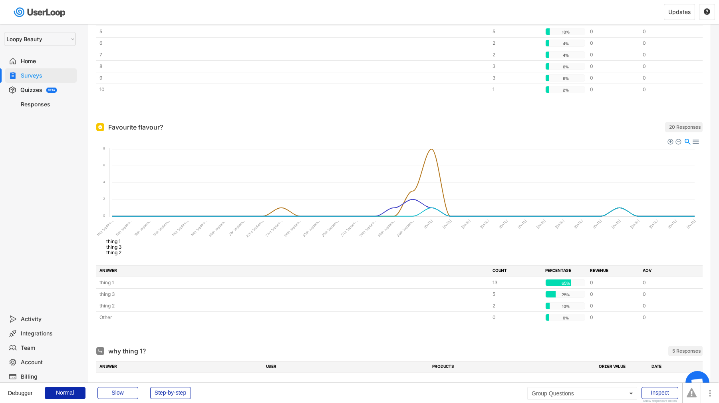
scroll to position [171, 0]
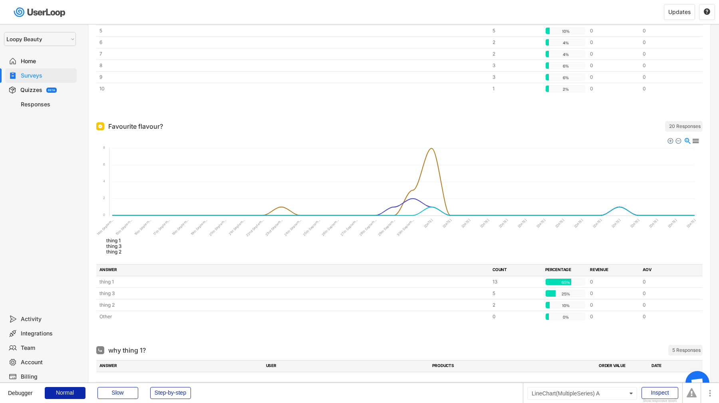
click at [696, 141] on div at bounding box center [695, 140] width 7 height 7
click at [691, 159] on div "Download PNG" at bounding box center [675, 161] width 41 height 10
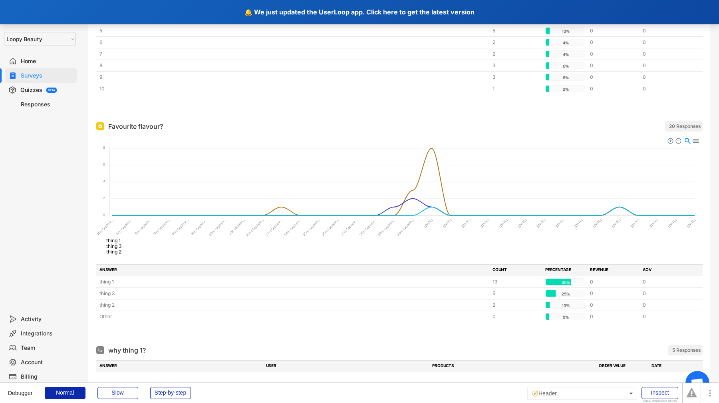
click at [292, 20] on div "🔔 We just updated the UserLoop app. Click here to get the latest version" at bounding box center [359, 12] width 719 height 24
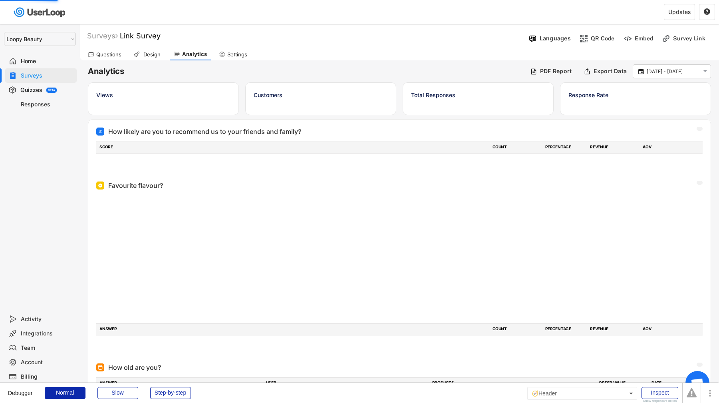
select select ""1348695171700984260__LOOKUP__1621425969652x687239840058835000""
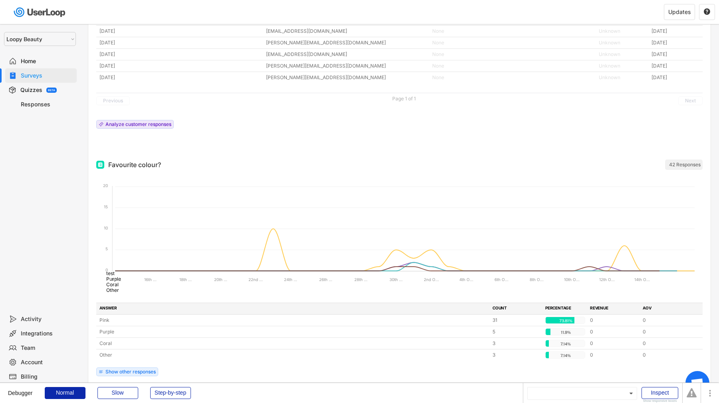
scroll to position [741, 0]
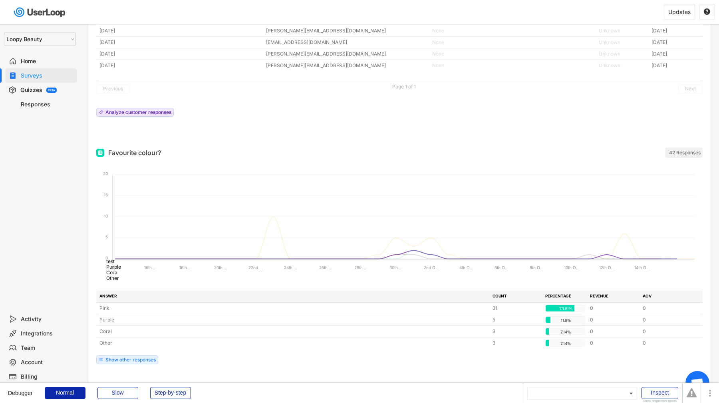
click at [121, 270] on span "Purple" at bounding box center [110, 267] width 21 height 6
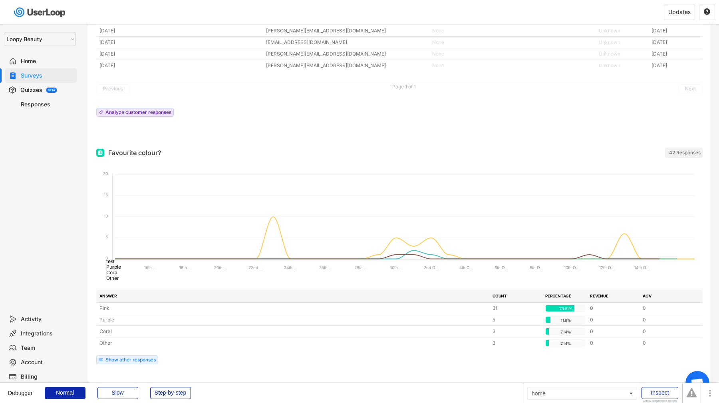
click at [121, 270] on span "Purple" at bounding box center [110, 267] width 21 height 6
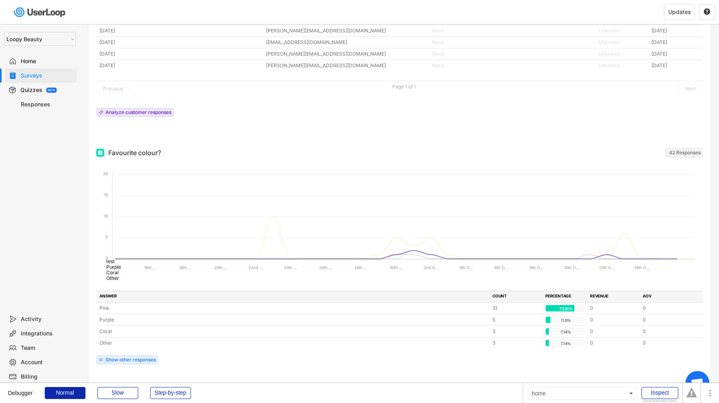
click at [121, 270] on span "Purple" at bounding box center [110, 267] width 21 height 6
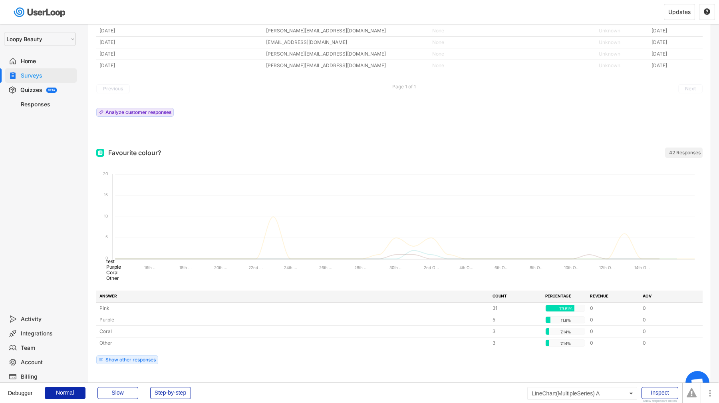
click at [121, 270] on span "Purple" at bounding box center [110, 267] width 21 height 6
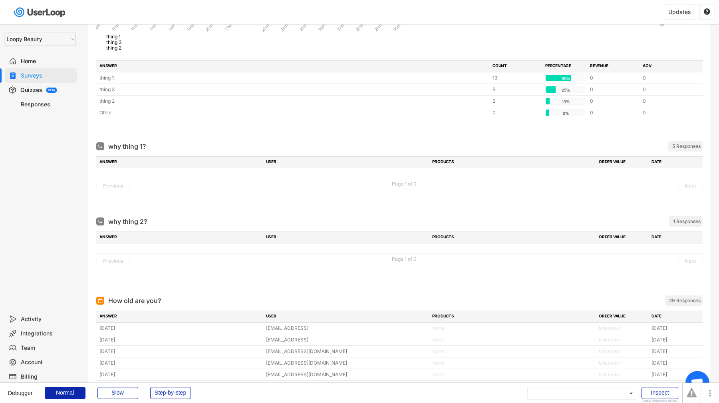
scroll to position [0, 0]
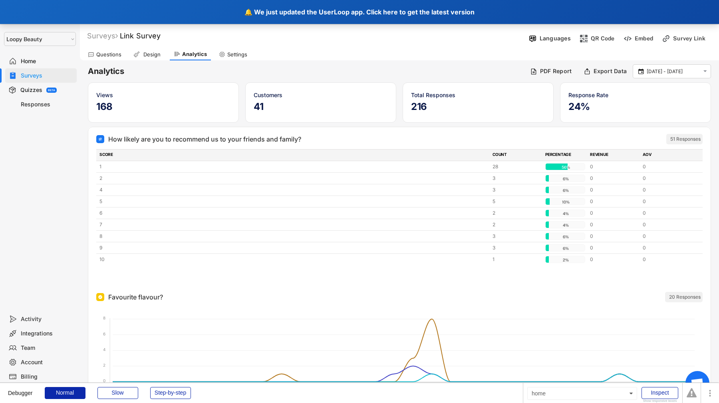
click at [304, 13] on div "🔔 We just updated the UserLoop app. Click here to get the latest version" at bounding box center [359, 12] width 719 height 24
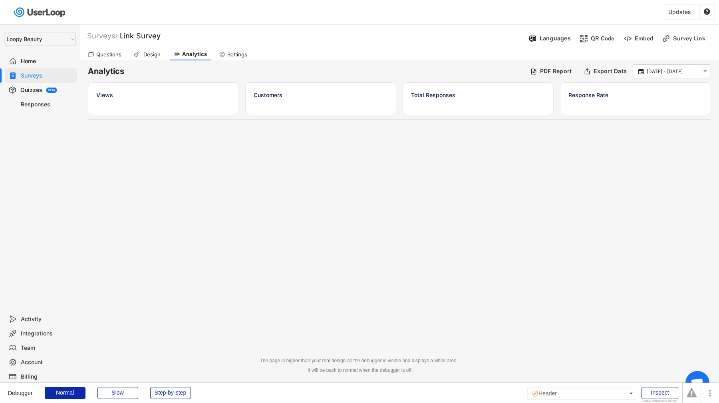
select select ""1348695171700984260__LOOKUP__1621425969652x687239840058835000""
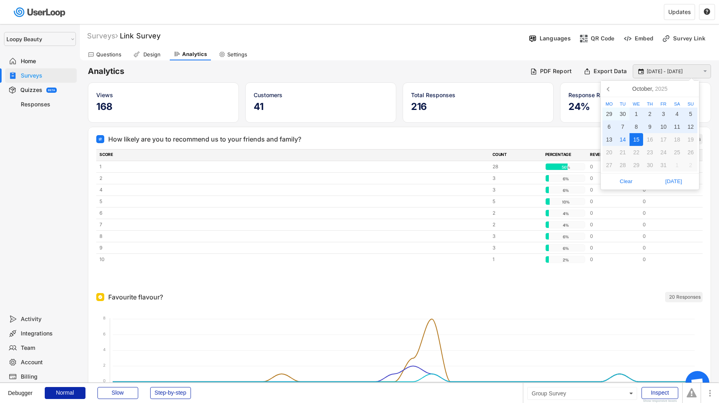
click at [670, 68] on input "[DATE] - [DATE]" at bounding box center [673, 72] width 53 height 8
click at [601, 92] on nav "October, 2025" at bounding box center [650, 89] width 98 height 16
click at [610, 90] on icon at bounding box center [609, 88] width 13 height 13
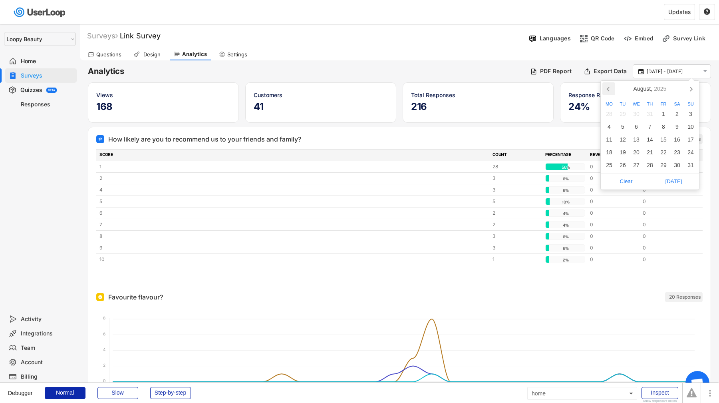
click at [610, 90] on icon at bounding box center [609, 88] width 13 height 13
click at [623, 112] on div "1" at bounding box center [623, 114] width 14 height 13
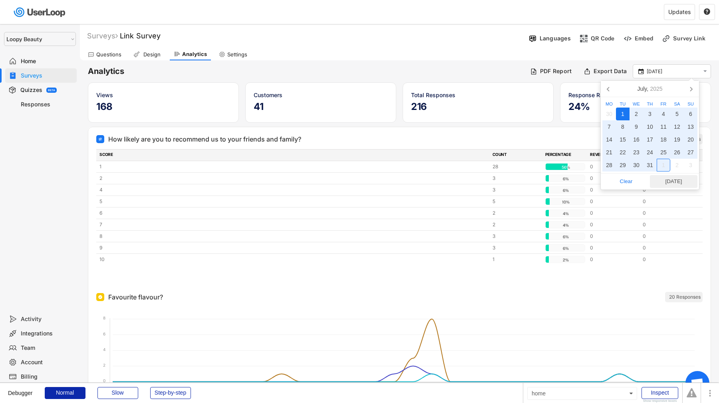
click at [678, 183] on span "Today" at bounding box center [674, 181] width 43 height 12
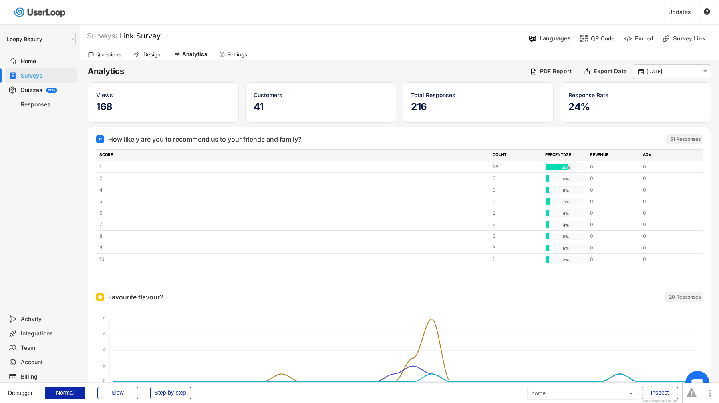
type input "1 Jul - 14 Oct"
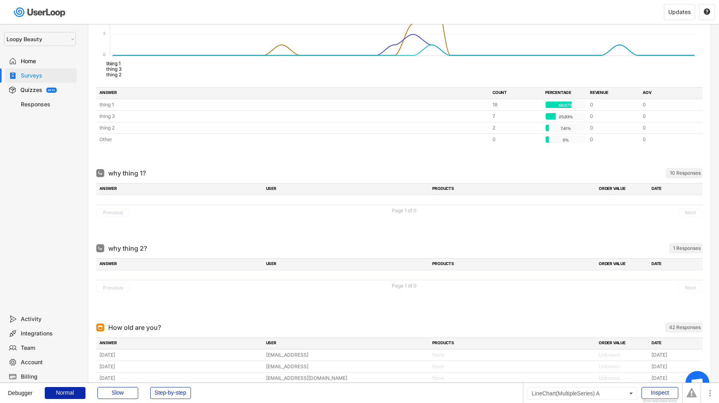
scroll to position [397, 0]
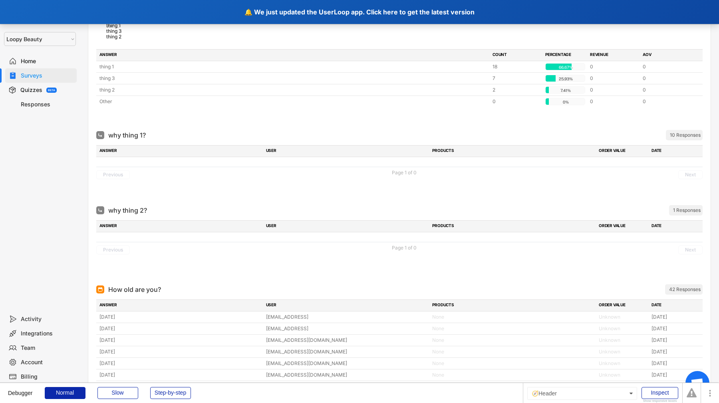
click at [317, 7] on div "🔔 We just updated the UserLoop app. Click here to get the latest version" at bounding box center [359, 12] width 719 height 24
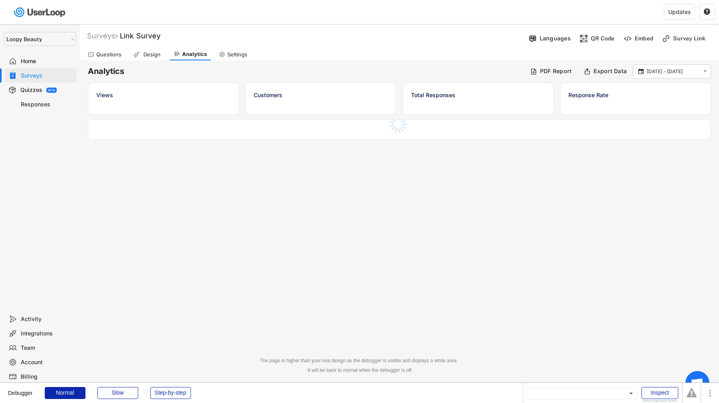
select select ""1348695171700984260__LOOKUP__1621425969652x687239840058835000""
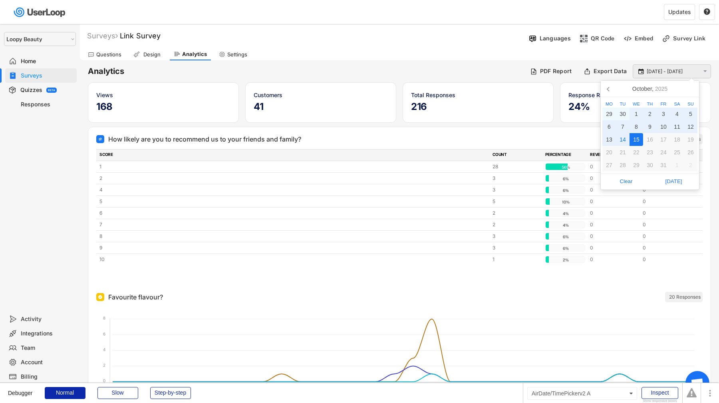
click at [660, 73] on input "[DATE] - [DATE]" at bounding box center [673, 72] width 53 height 8
click at [614, 85] on icon at bounding box center [609, 88] width 13 height 13
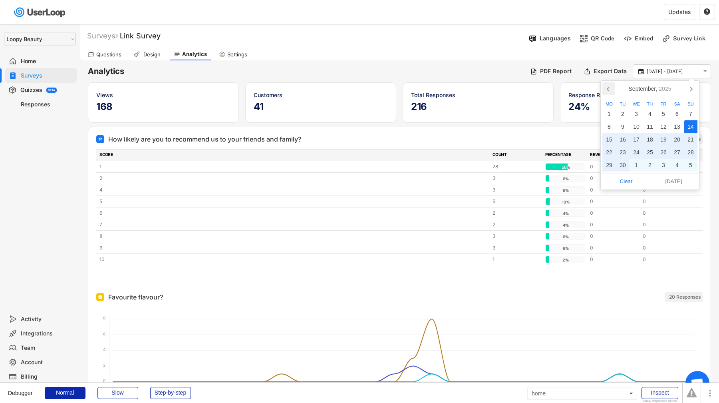
click at [614, 85] on icon at bounding box center [609, 88] width 13 height 13
click at [659, 113] on div "1" at bounding box center [664, 114] width 14 height 13
click at [688, 163] on div "31" at bounding box center [691, 165] width 14 height 13
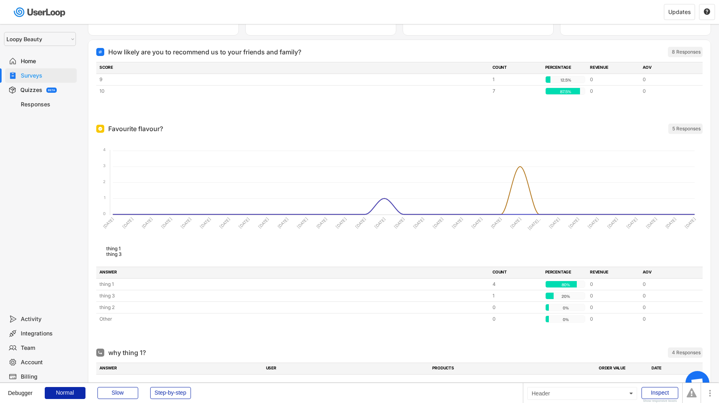
scroll to position [20, 0]
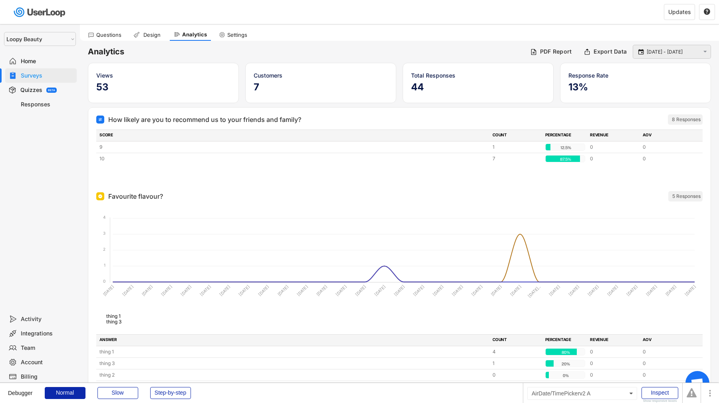
click at [662, 55] on input "[DATE] - [DATE]" at bounding box center [673, 52] width 53 height 8
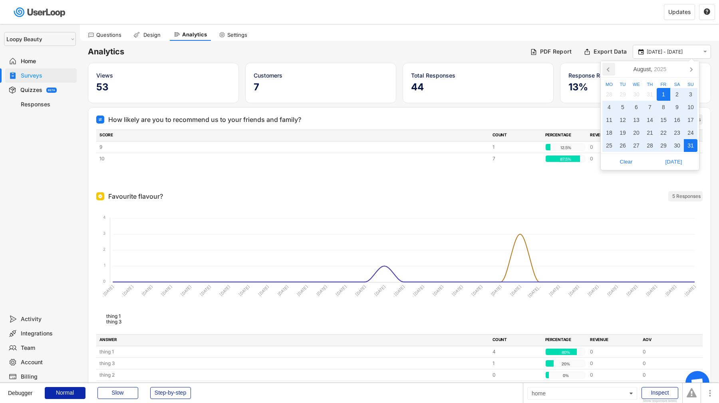
click at [607, 65] on icon at bounding box center [609, 69] width 13 height 13
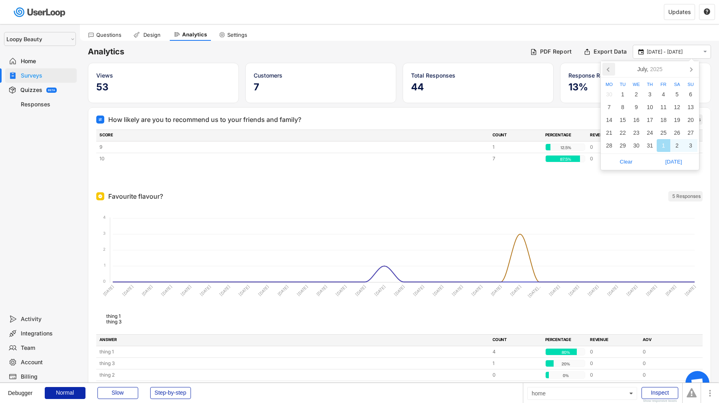
click at [607, 65] on icon at bounding box center [609, 69] width 13 height 13
click at [679, 96] on div "1" at bounding box center [678, 94] width 14 height 13
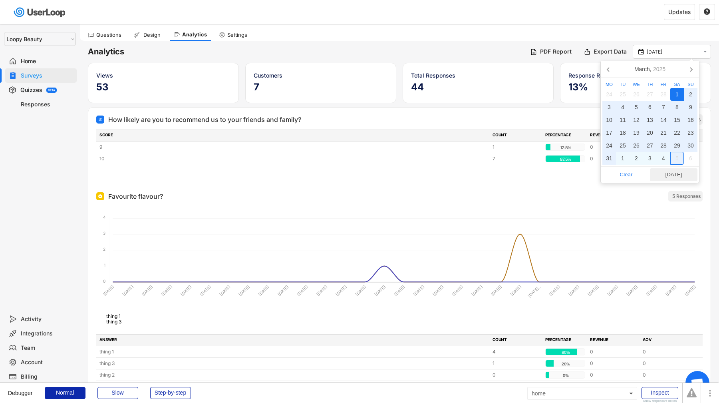
click at [675, 175] on span "[DATE]" at bounding box center [674, 175] width 43 height 12
type input "1 Mar - 14 Oct"
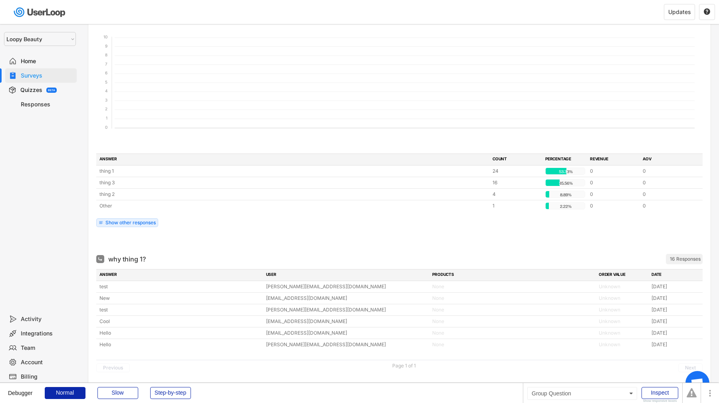
scroll to position [284, 0]
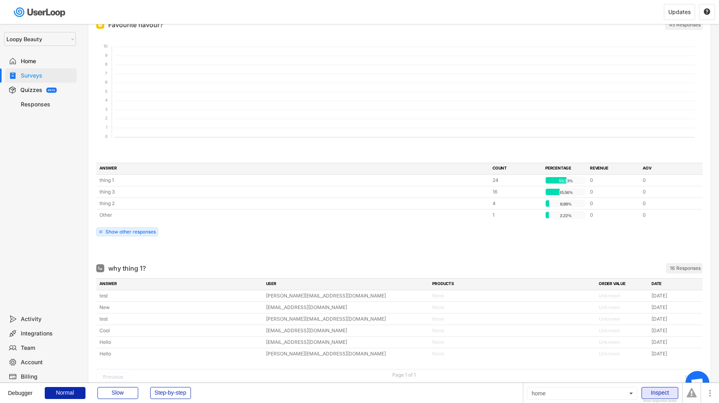
click at [655, 390] on div "Inspect" at bounding box center [660, 393] width 37 height 12
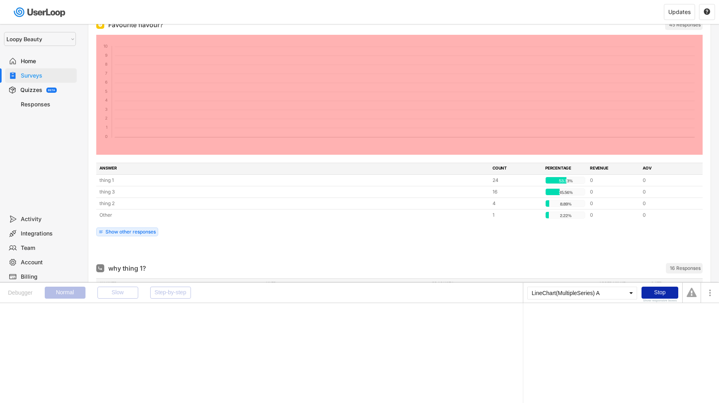
click at [506, 108] on foreignobject at bounding box center [399, 95] width 607 height 120
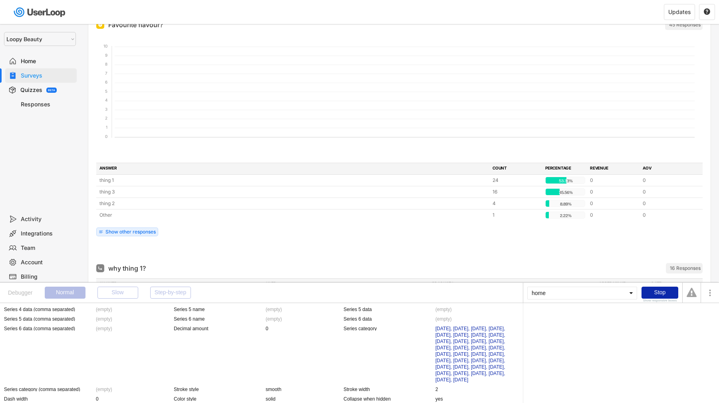
scroll to position [976, 0]
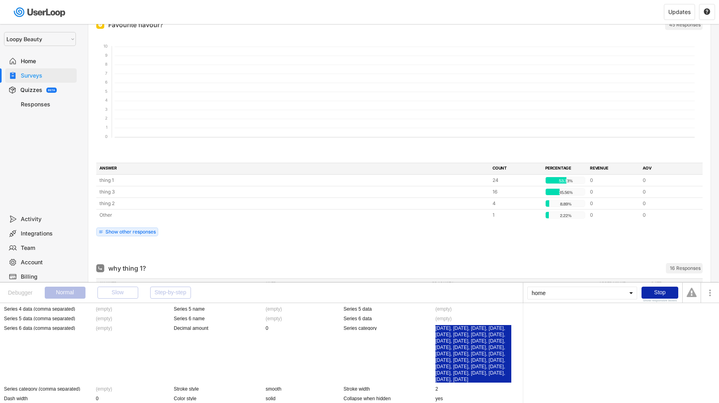
click at [464, 348] on div "24th Feb 2025, 3rd Mar 2025, 10th Mar 2025, 17th Mar 2025, 24th Mar 2025, 31st …" at bounding box center [474, 354] width 76 height 58
click at [586, 317] on div "Cloudflare - Get Timeseries Labels" at bounding box center [565, 317] width 74 height 5
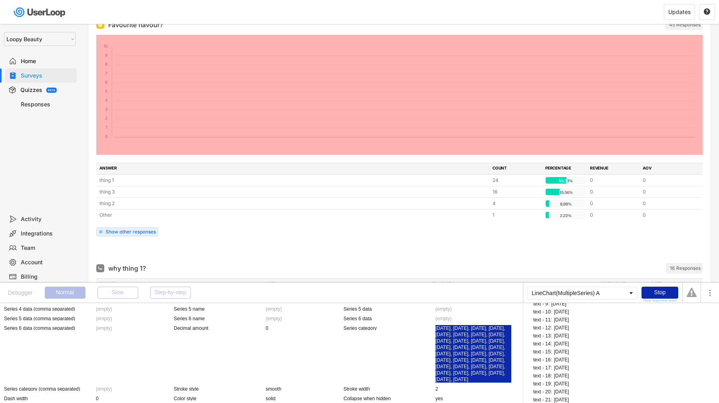
click at [538, 102] on foreignobject at bounding box center [399, 95] width 607 height 120
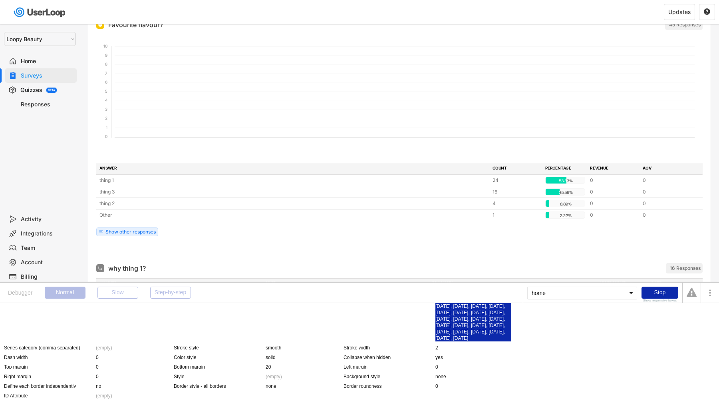
scroll to position [1056, 0]
click at [494, 327] on div "24th Feb 2025, 3rd Mar 2025, 10th Mar 2025, 17th Mar 2025, 24th Mar 2025, 31st …" at bounding box center [474, 313] width 76 height 58
click at [554, 316] on div "Cloudflare - Get Timeseries Labels" at bounding box center [565, 317] width 74 height 5
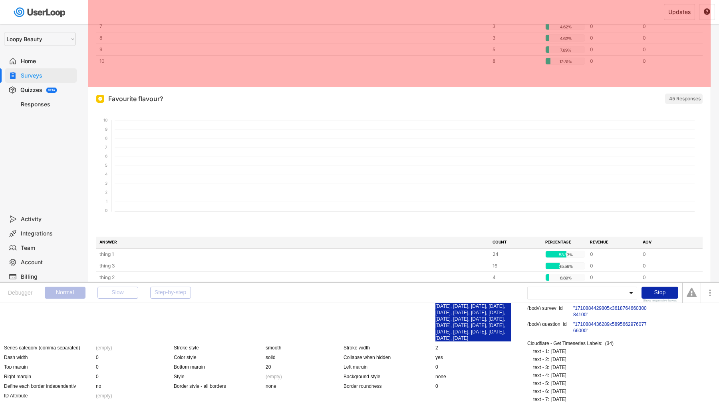
scroll to position [229, 0]
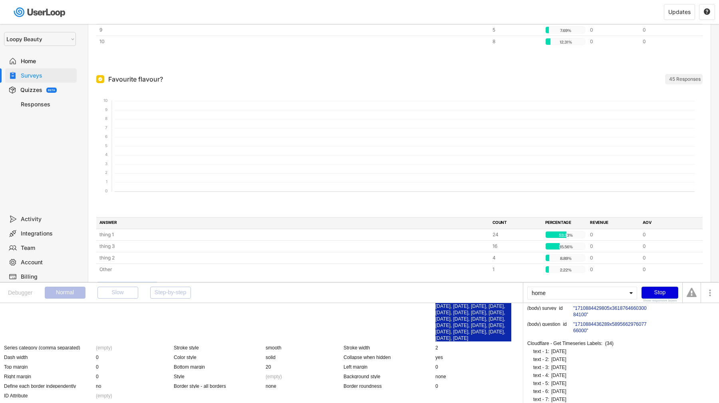
click at [661, 293] on div "Stop" at bounding box center [660, 293] width 37 height 12
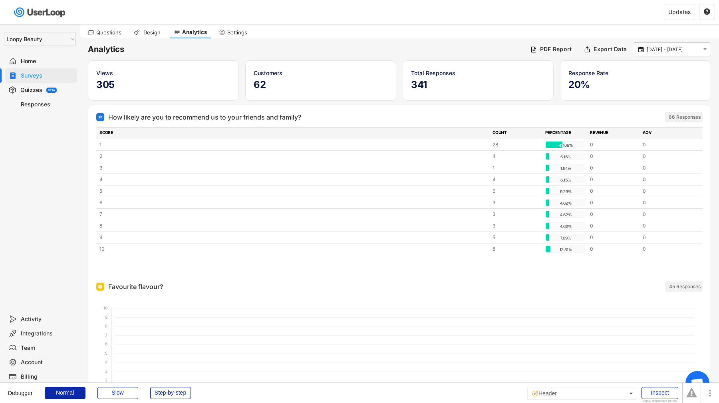
scroll to position [0, 0]
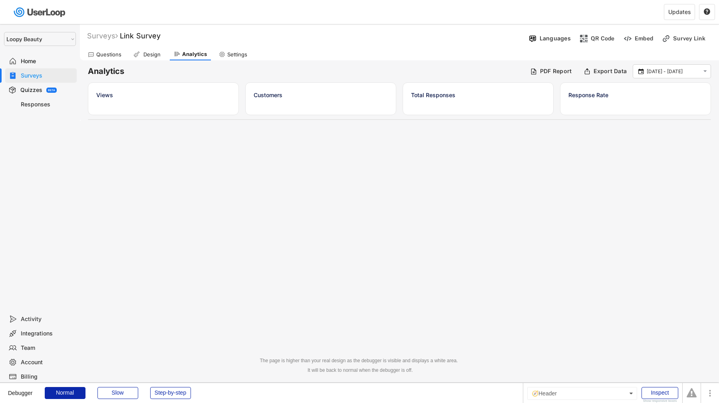
select select ""1348695171700984260__LOOKUP__1621425969652x687239840058835000""
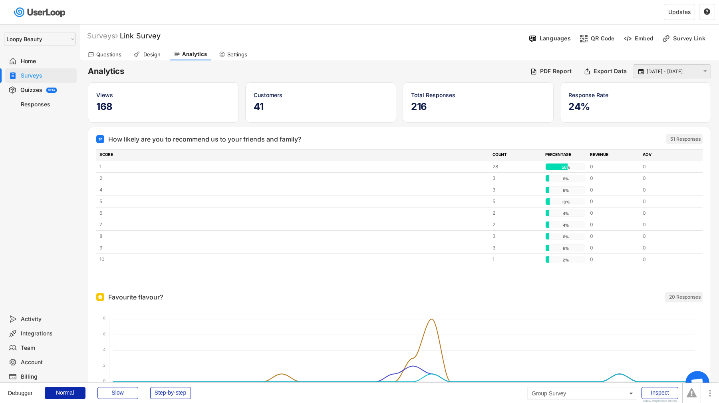
click at [683, 71] on input "[DATE] - [DATE]" at bounding box center [673, 72] width 53 height 8
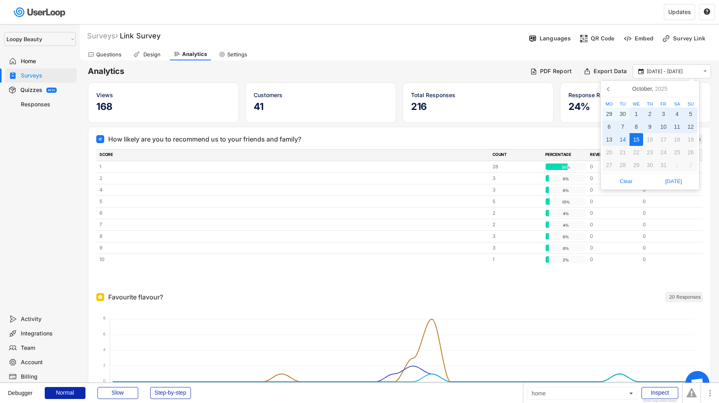
click at [617, 91] on nav "[DATE]" at bounding box center [650, 89] width 98 height 16
click at [614, 90] on icon at bounding box center [609, 88] width 13 height 13
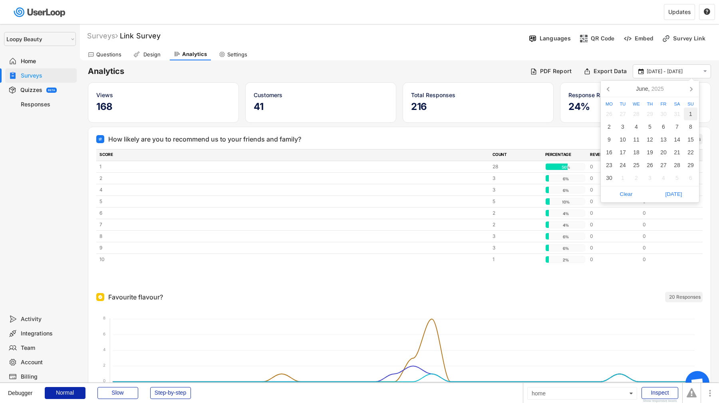
click at [695, 110] on div "1" at bounding box center [691, 114] width 14 height 13
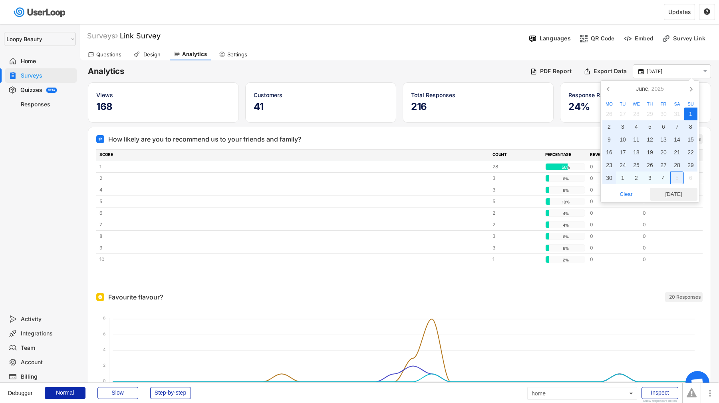
click at [684, 193] on span "Today" at bounding box center [674, 194] width 43 height 12
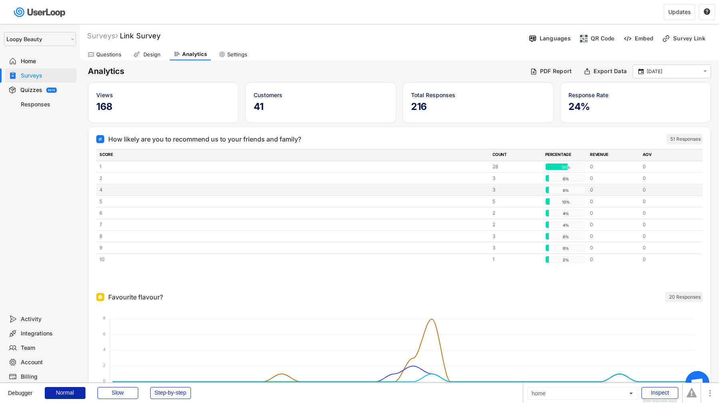
type input "1 Jun - 14 Oct"
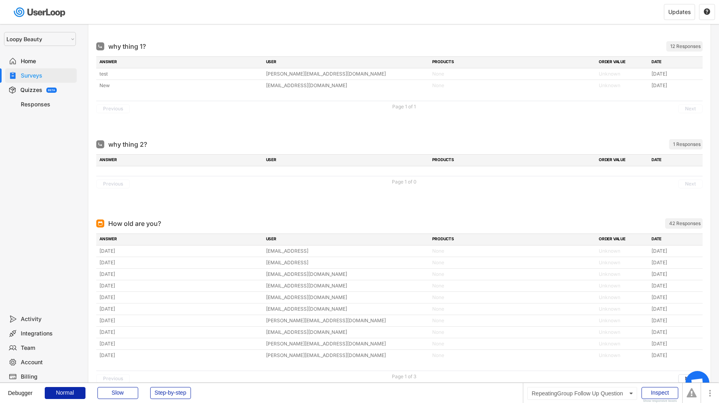
scroll to position [798, 0]
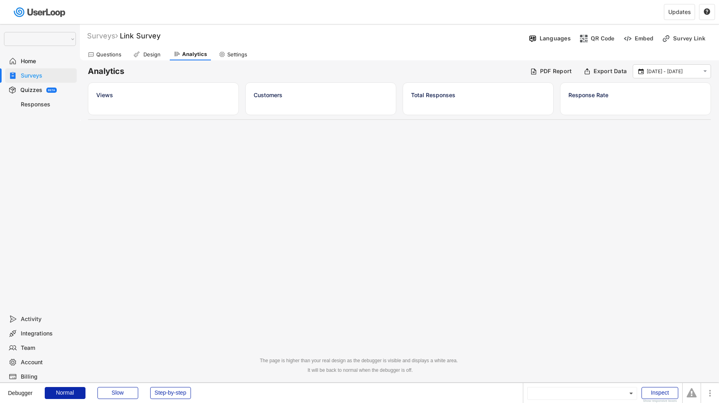
select select ""1348695171700984260__LOOKUP__1621425969652x687239840058835000""
